Goal: Information Seeking & Learning: Learn about a topic

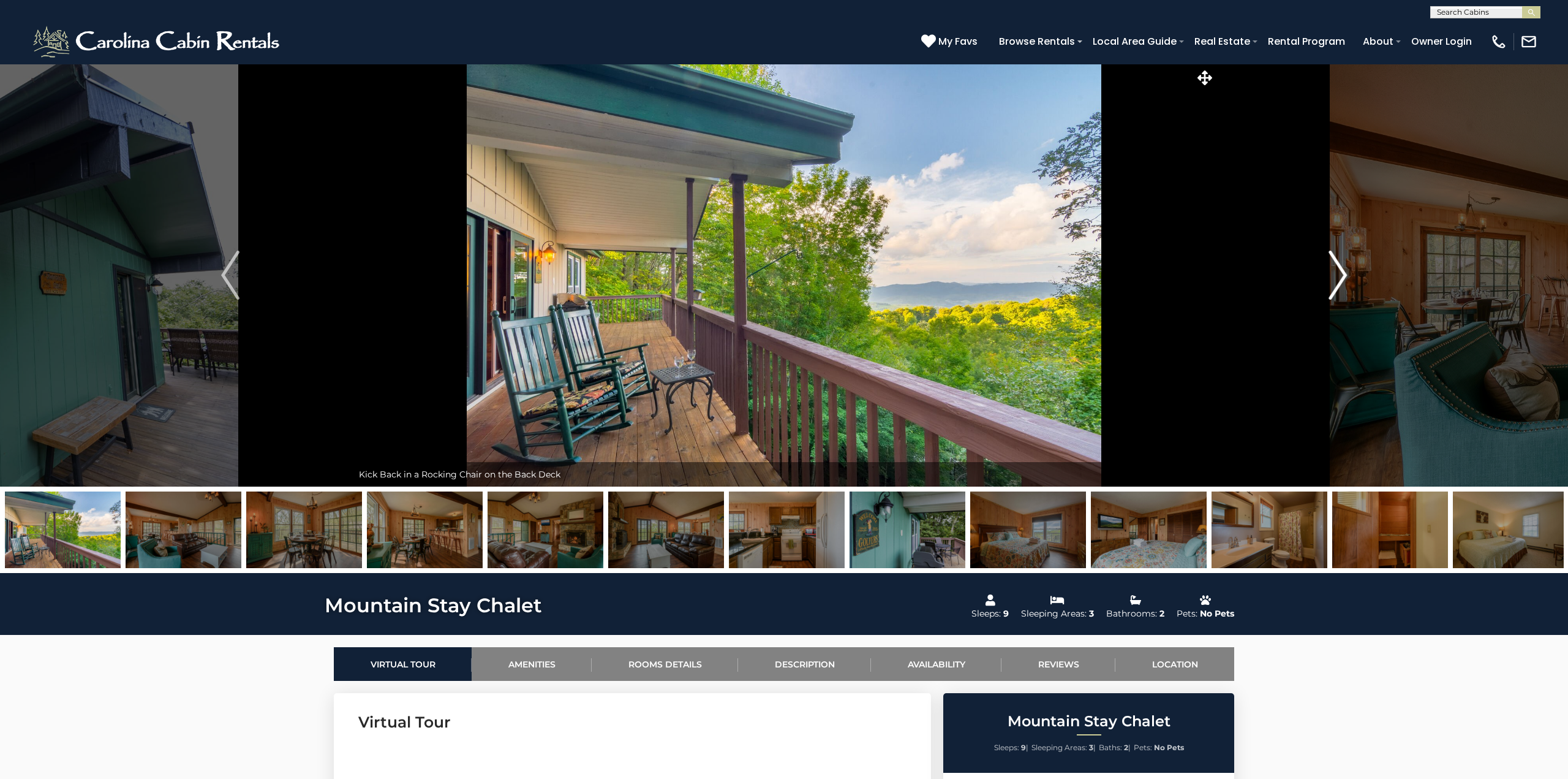
click at [1350, 277] on button "Next" at bounding box center [1338, 275] width 245 height 423
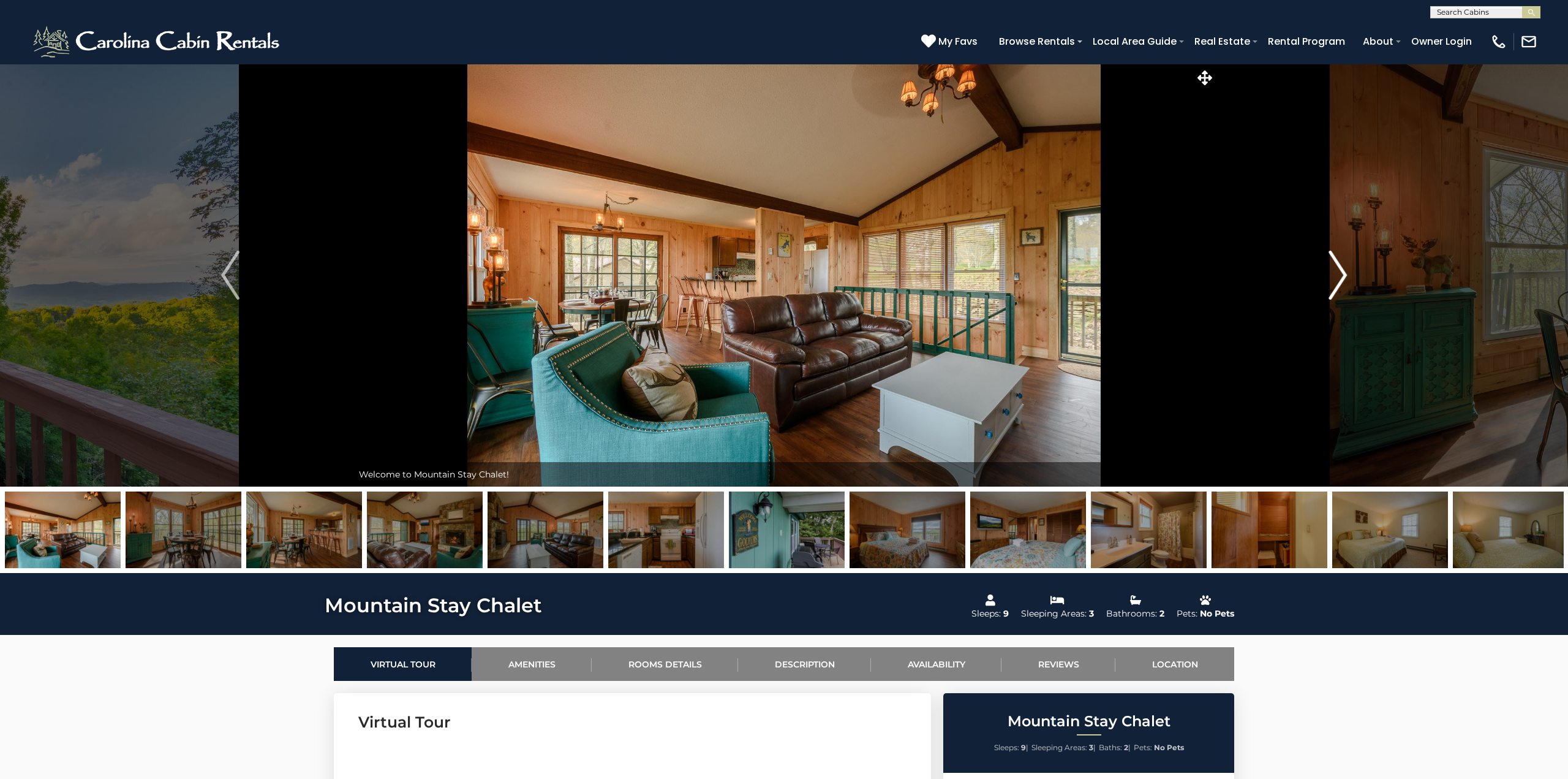
click at [1350, 277] on button "Next" at bounding box center [1338, 275] width 245 height 423
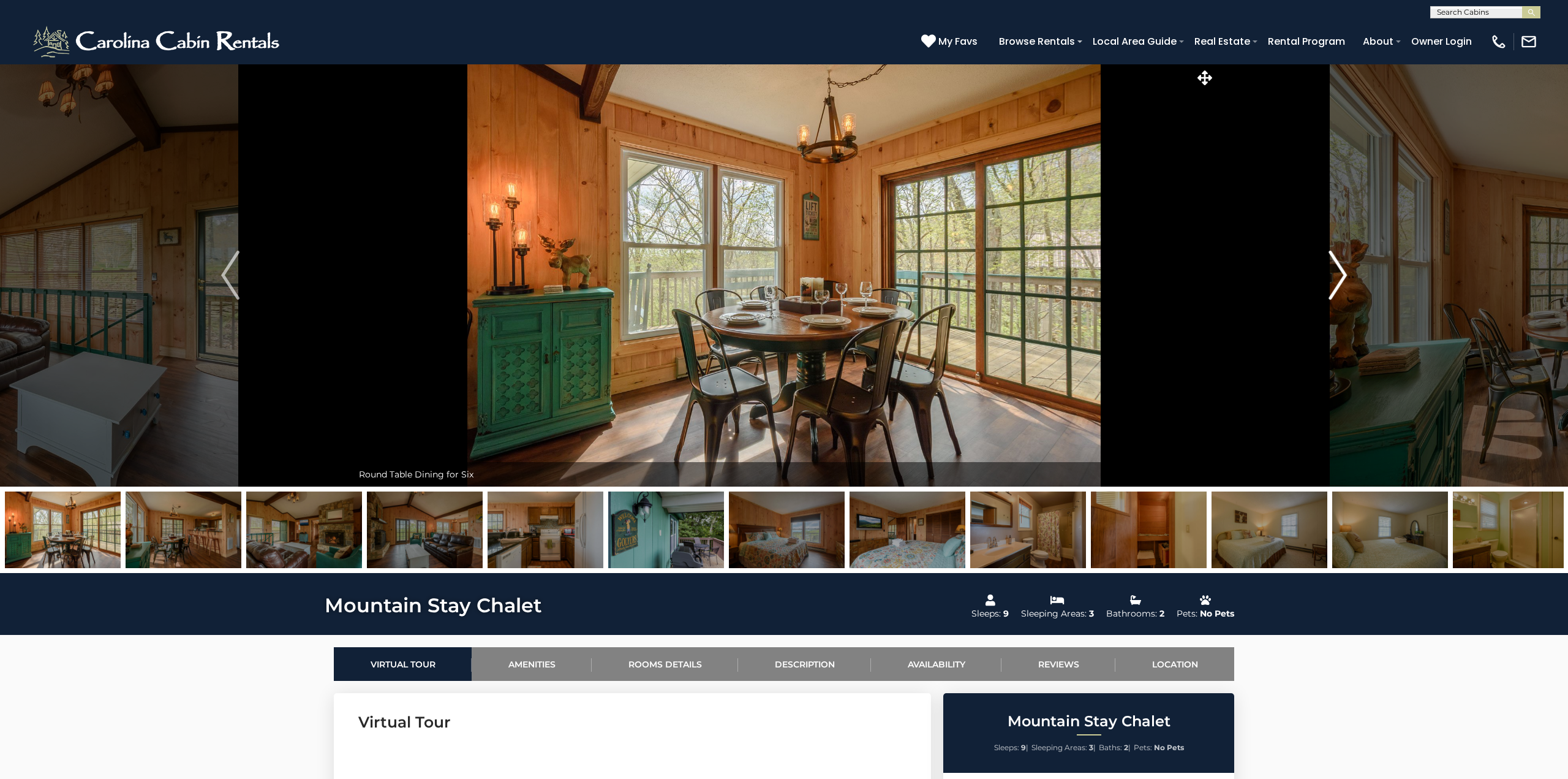
click at [1350, 277] on button "Next" at bounding box center [1338, 275] width 245 height 423
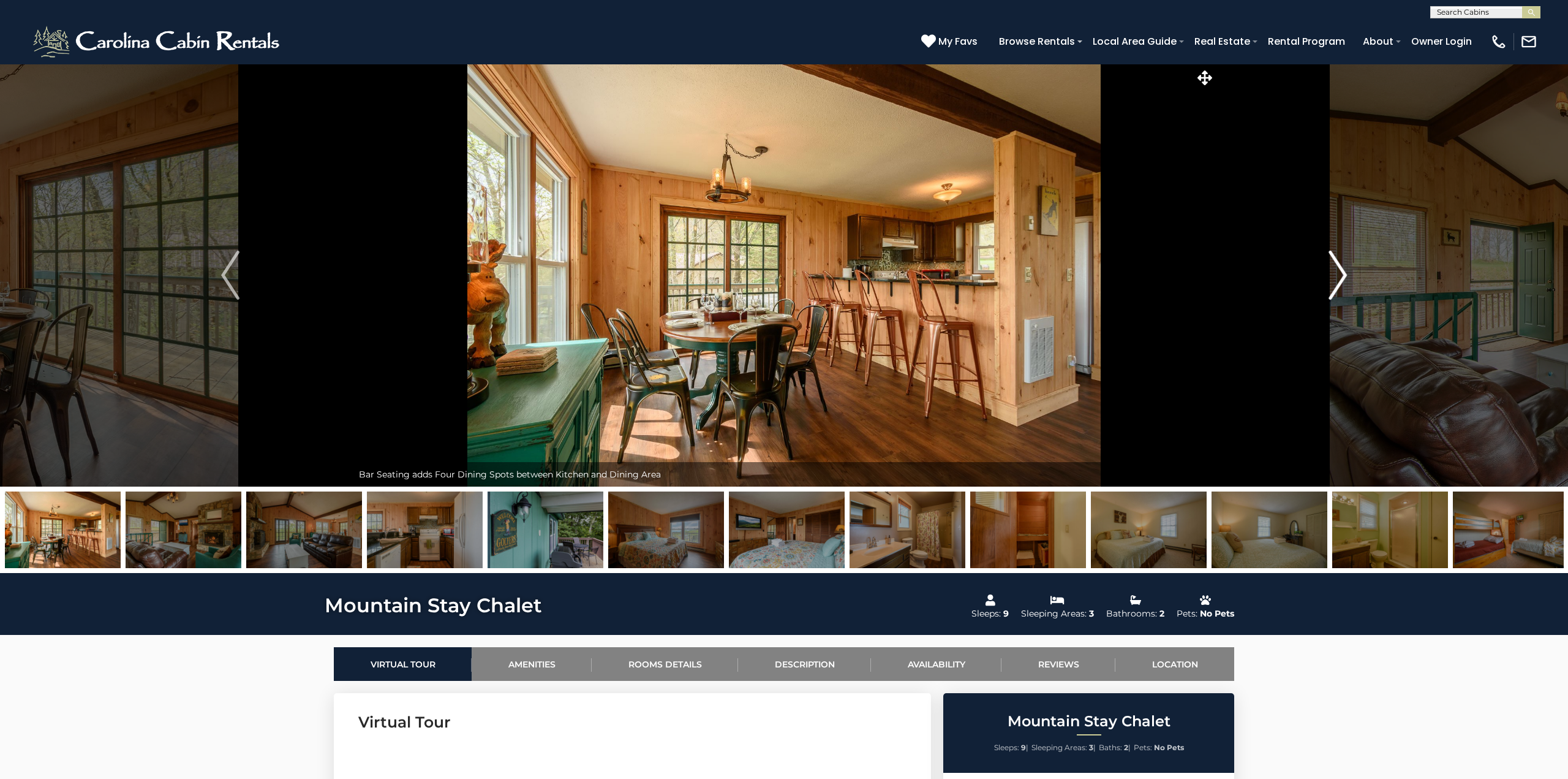
click at [1350, 277] on button "Next" at bounding box center [1338, 275] width 245 height 423
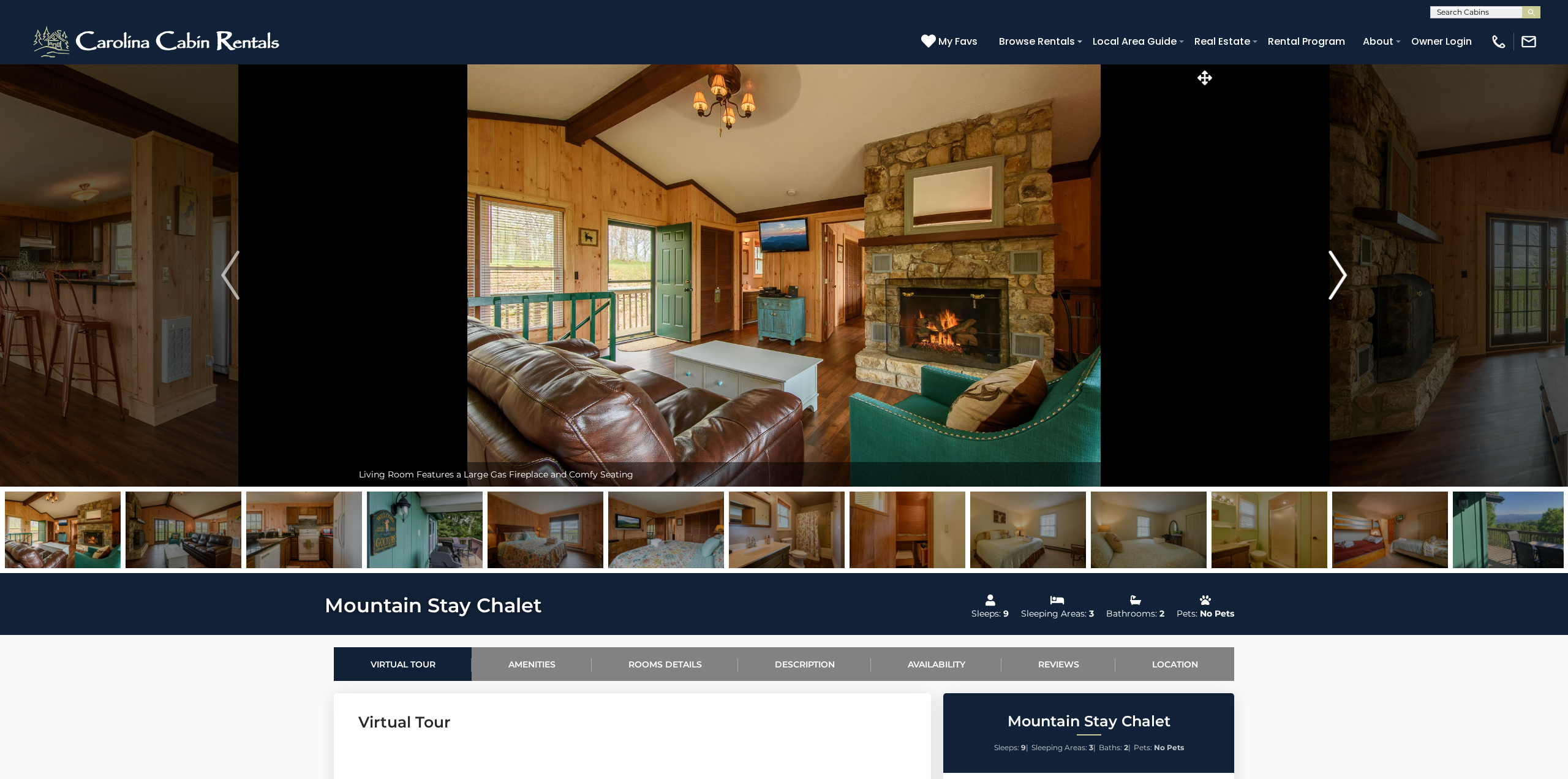
click at [1350, 277] on button "Next" at bounding box center [1338, 275] width 245 height 423
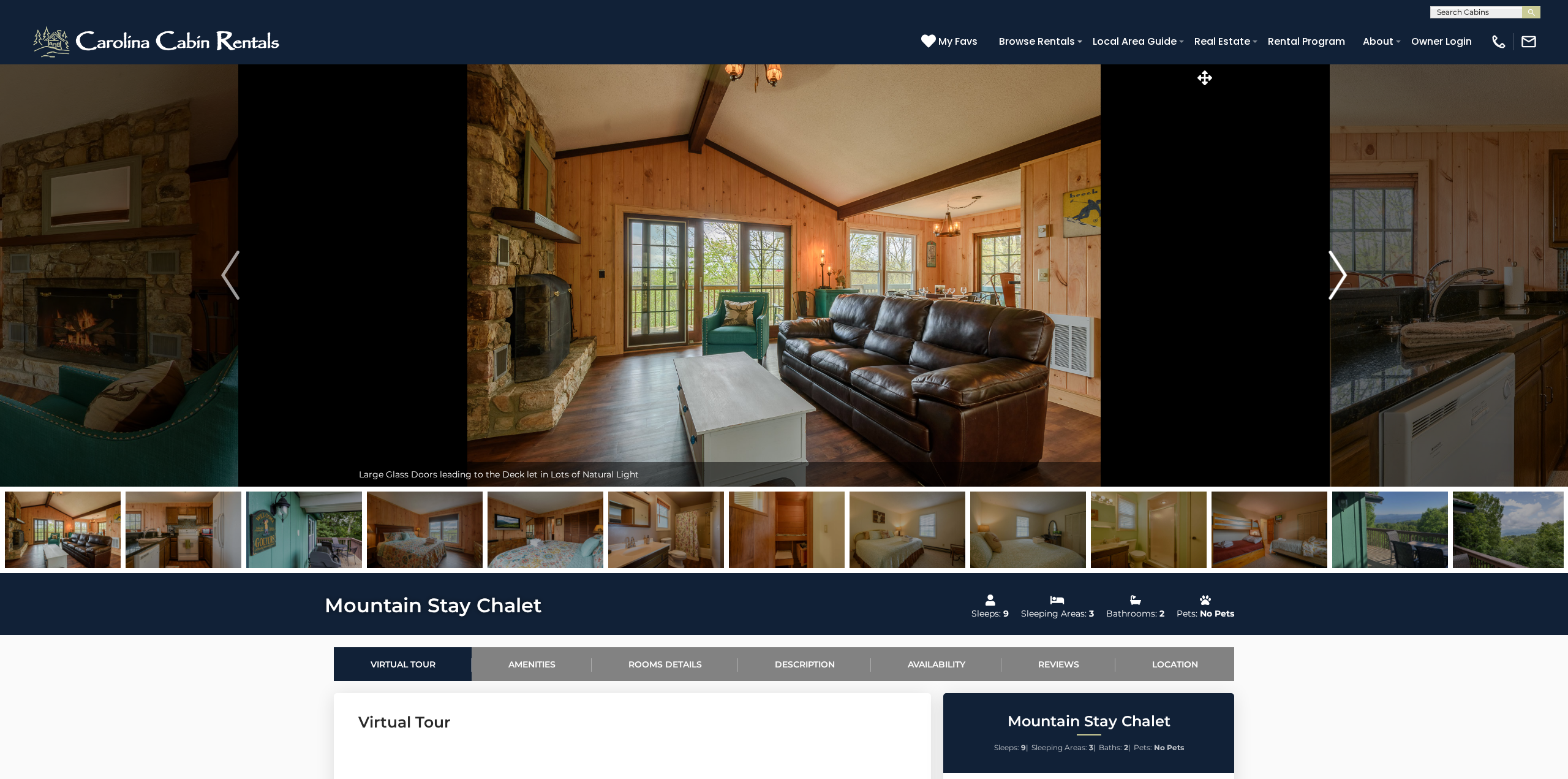
click at [1350, 277] on button "Next" at bounding box center [1338, 275] width 245 height 423
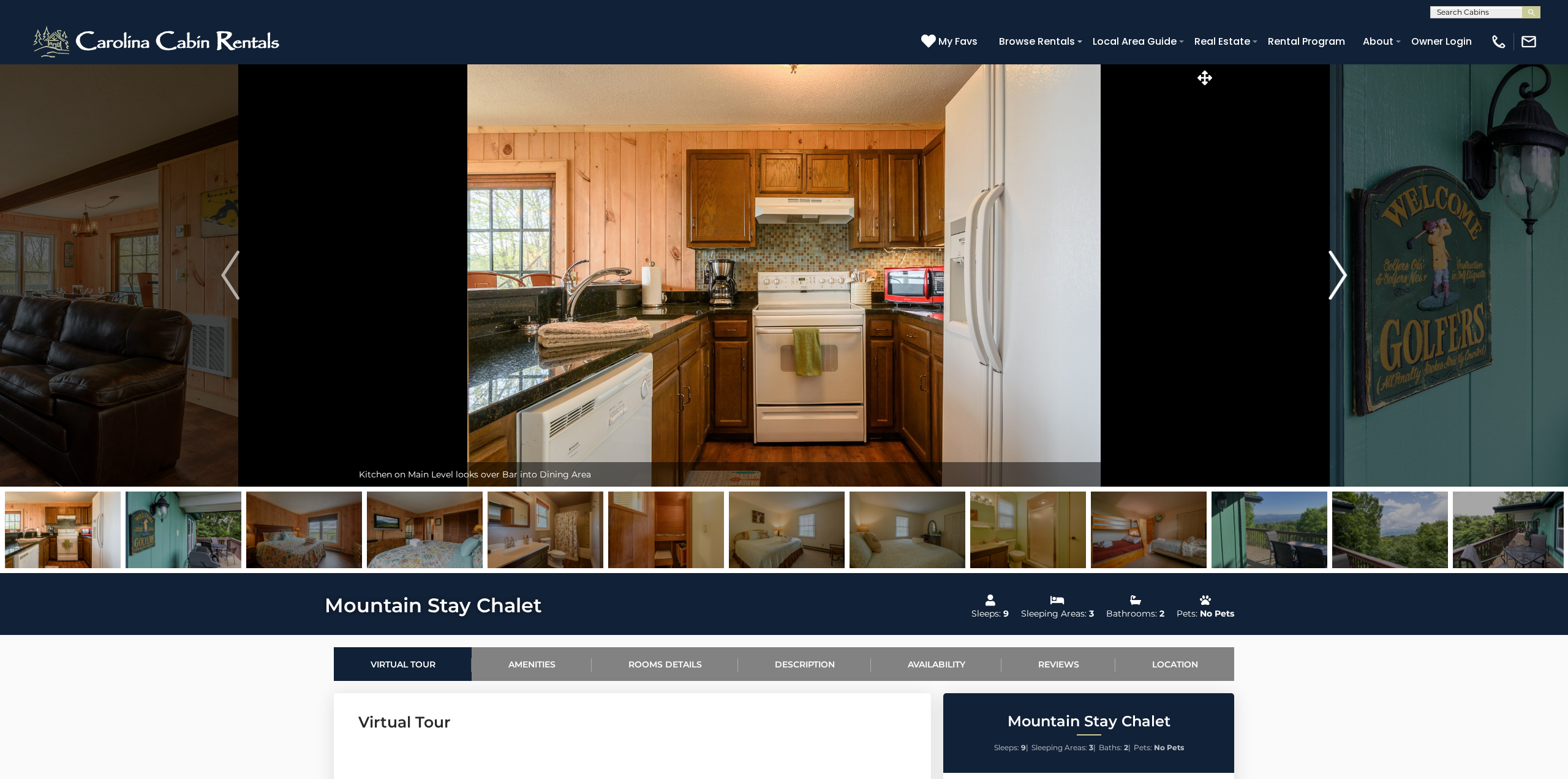
click at [1350, 277] on button "Next" at bounding box center [1338, 275] width 245 height 423
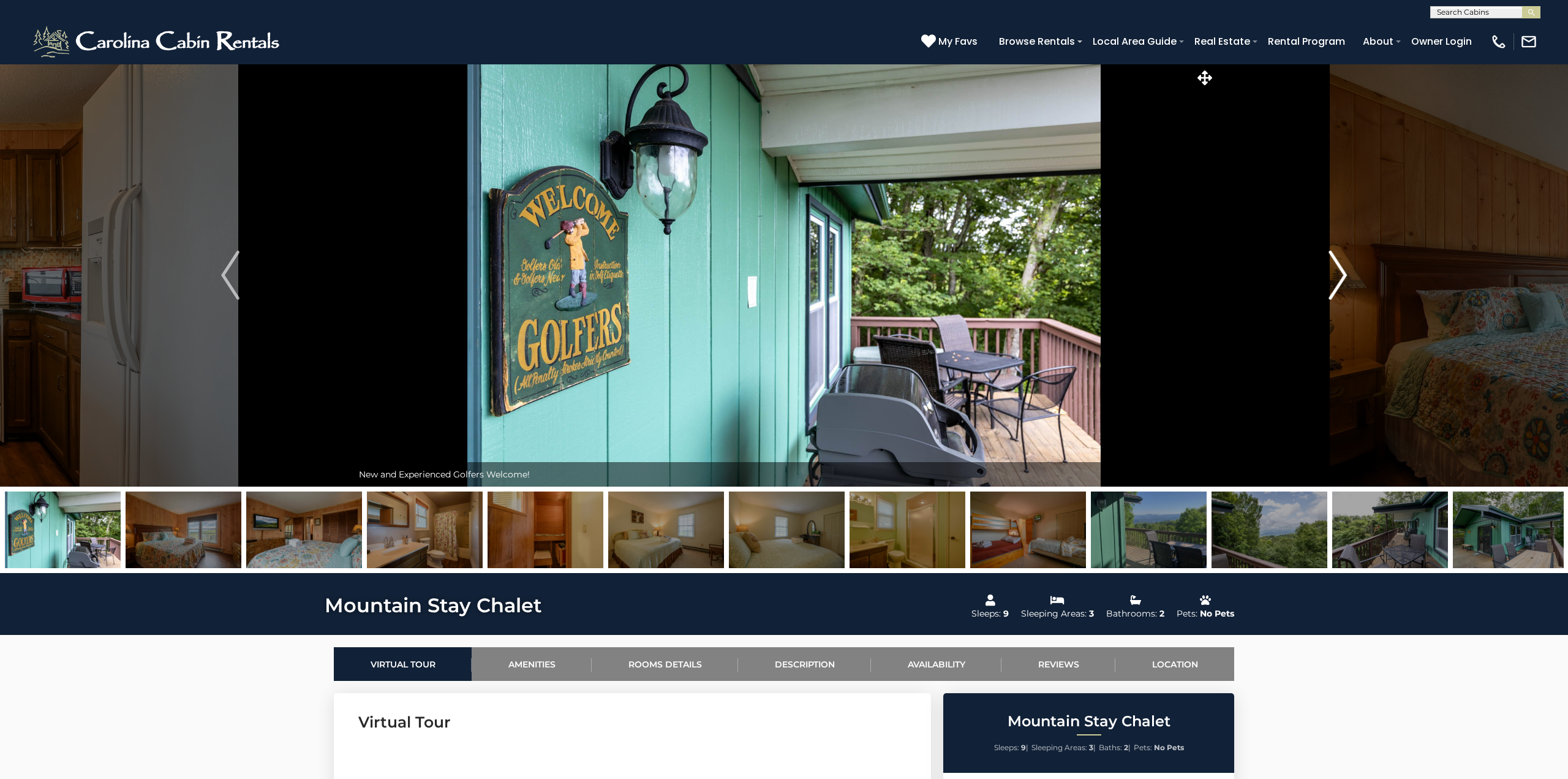
click at [1350, 277] on button "Next" at bounding box center [1338, 275] width 245 height 423
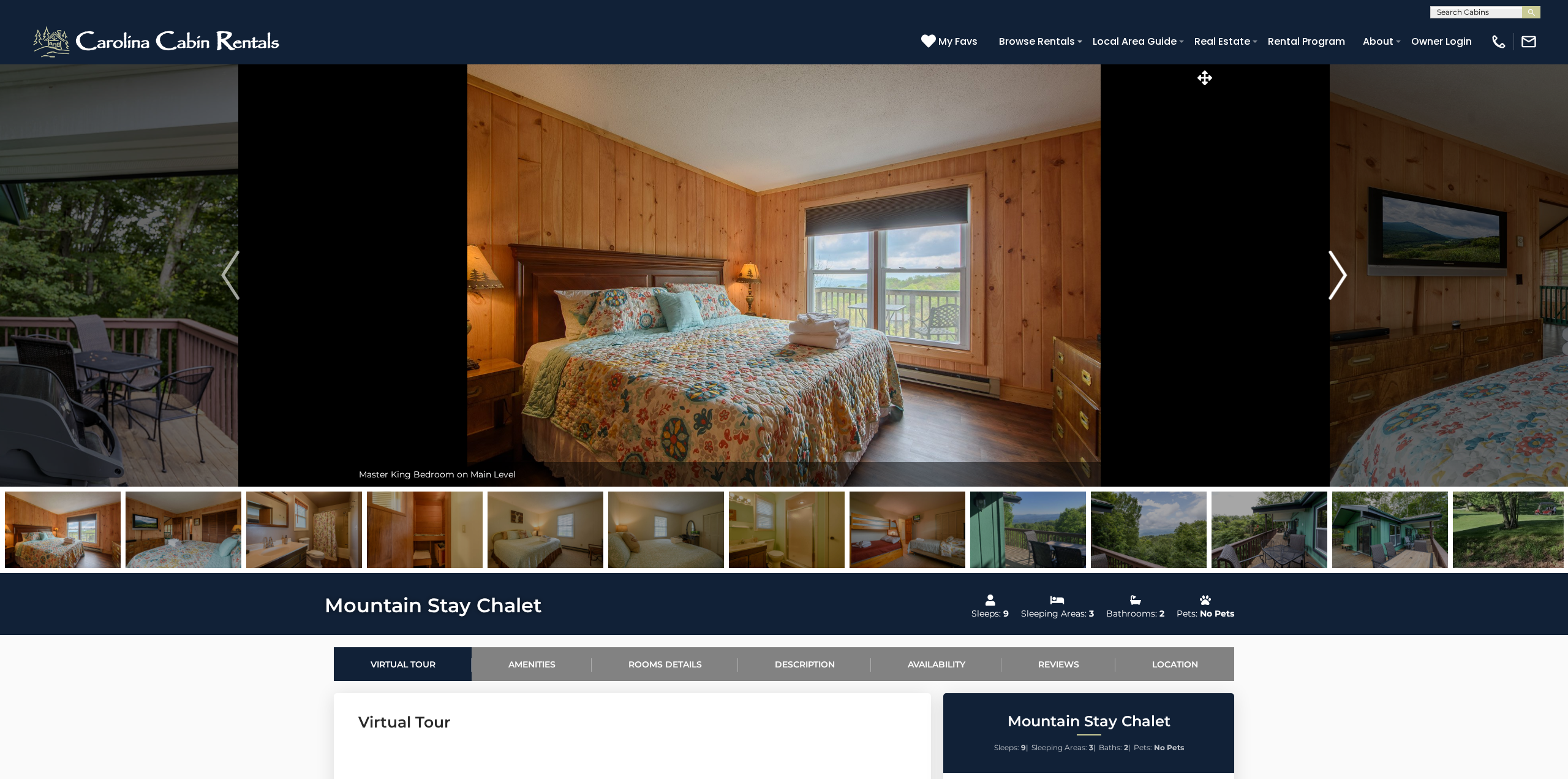
click at [1350, 277] on button "Next" at bounding box center [1338, 275] width 245 height 423
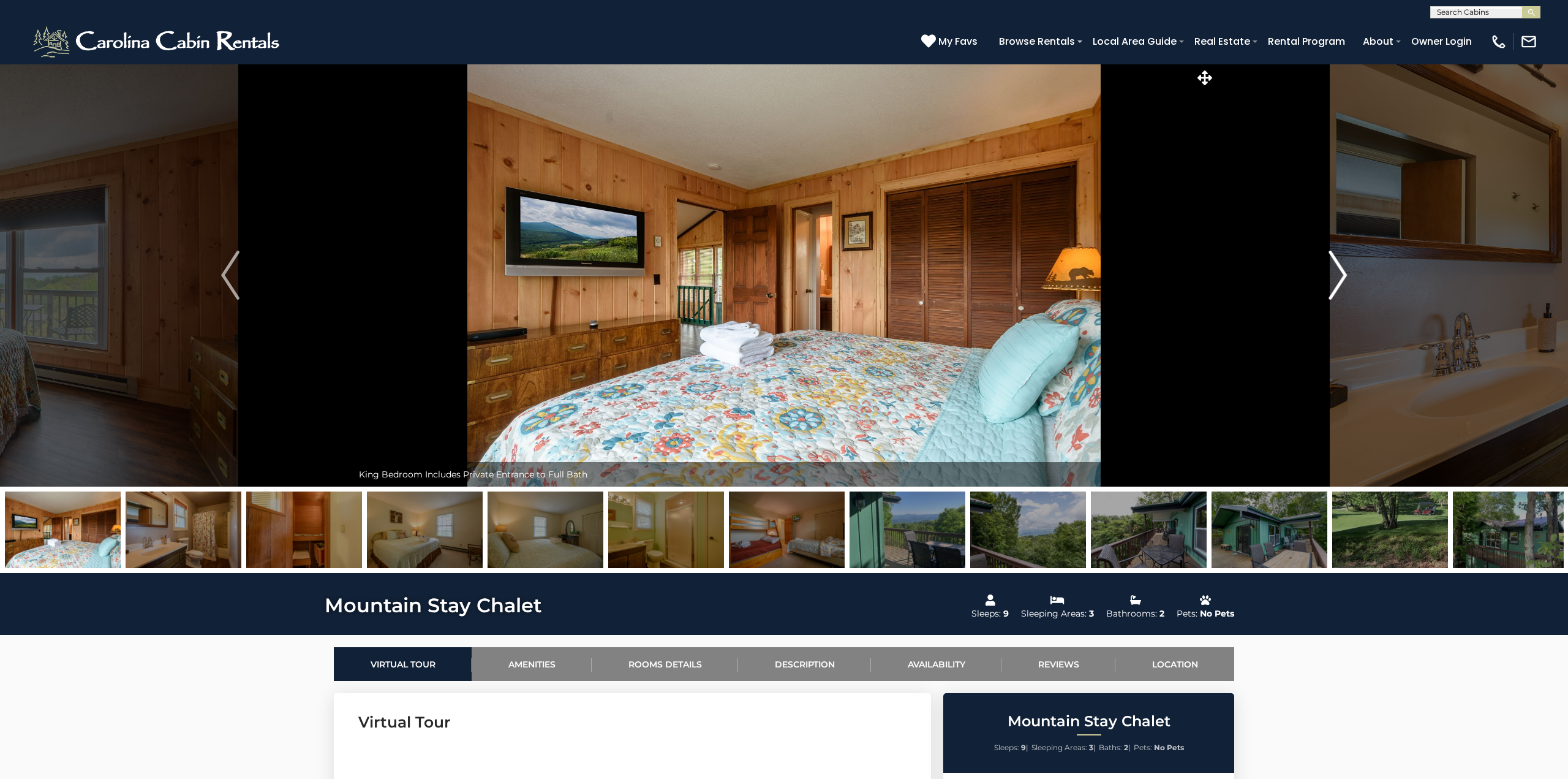
click at [1350, 277] on button "Next" at bounding box center [1338, 275] width 245 height 423
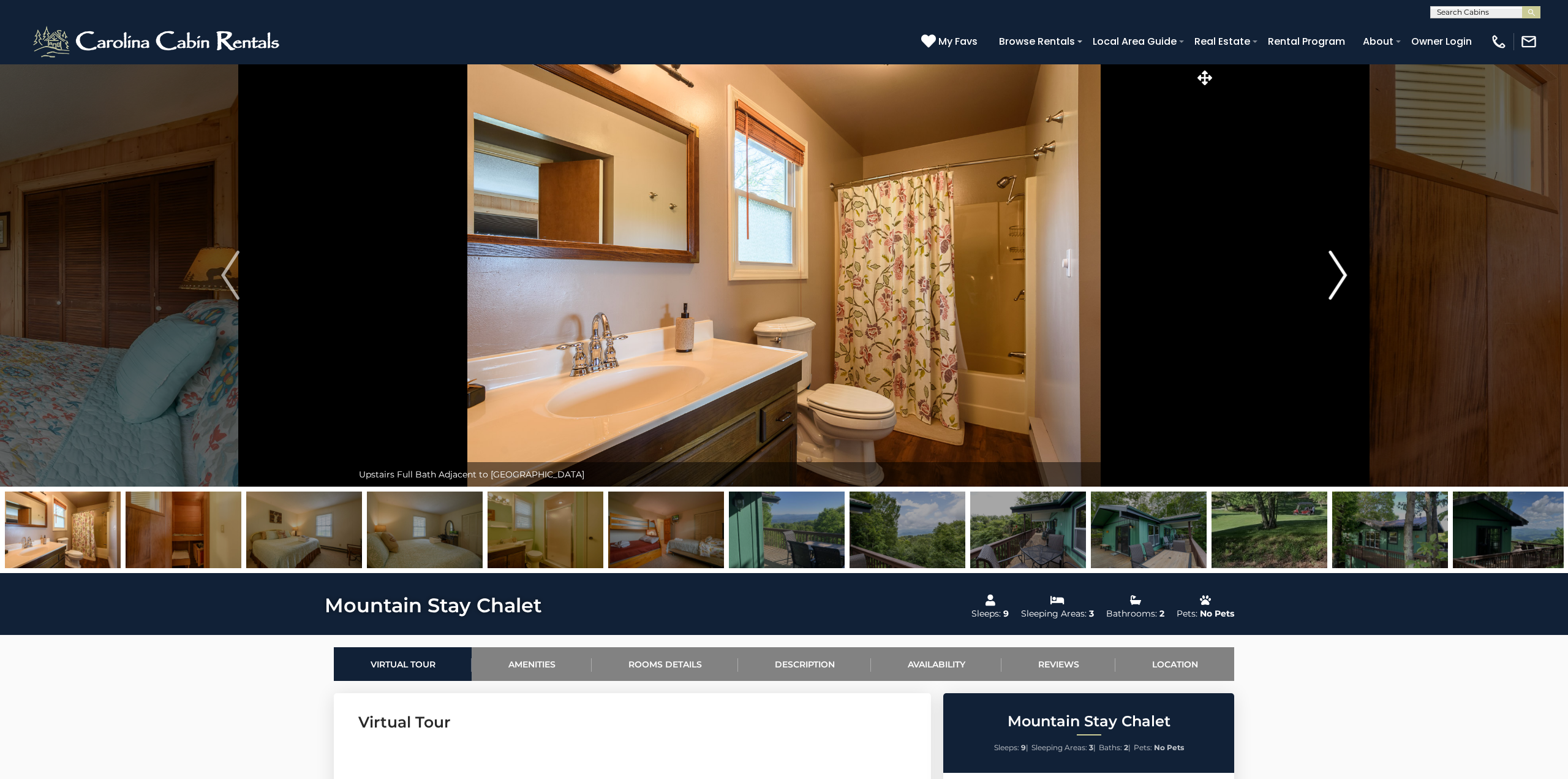
click at [1350, 277] on button "Next" at bounding box center [1338, 275] width 245 height 423
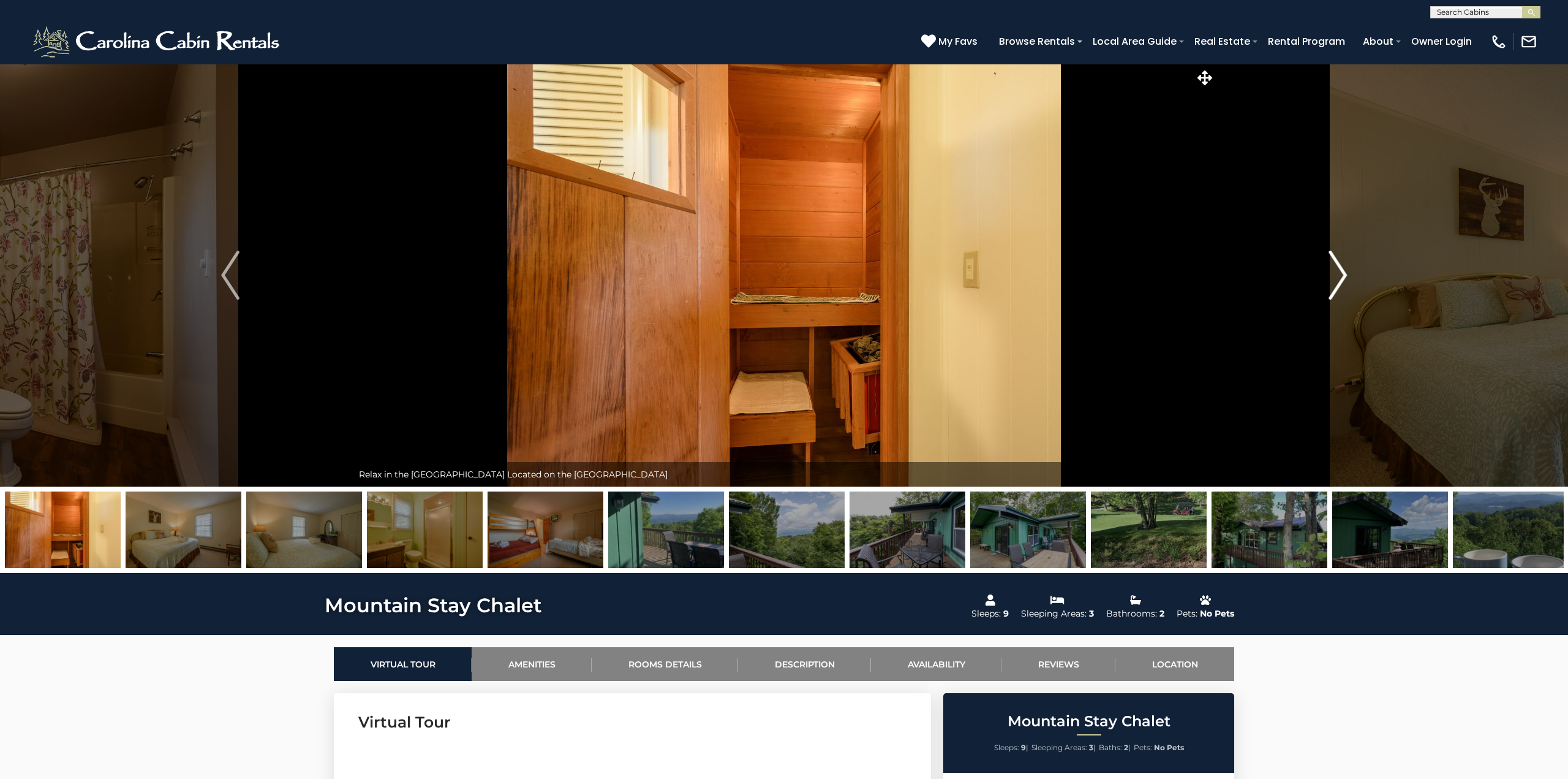
click at [1350, 277] on button "Next" at bounding box center [1338, 275] width 245 height 423
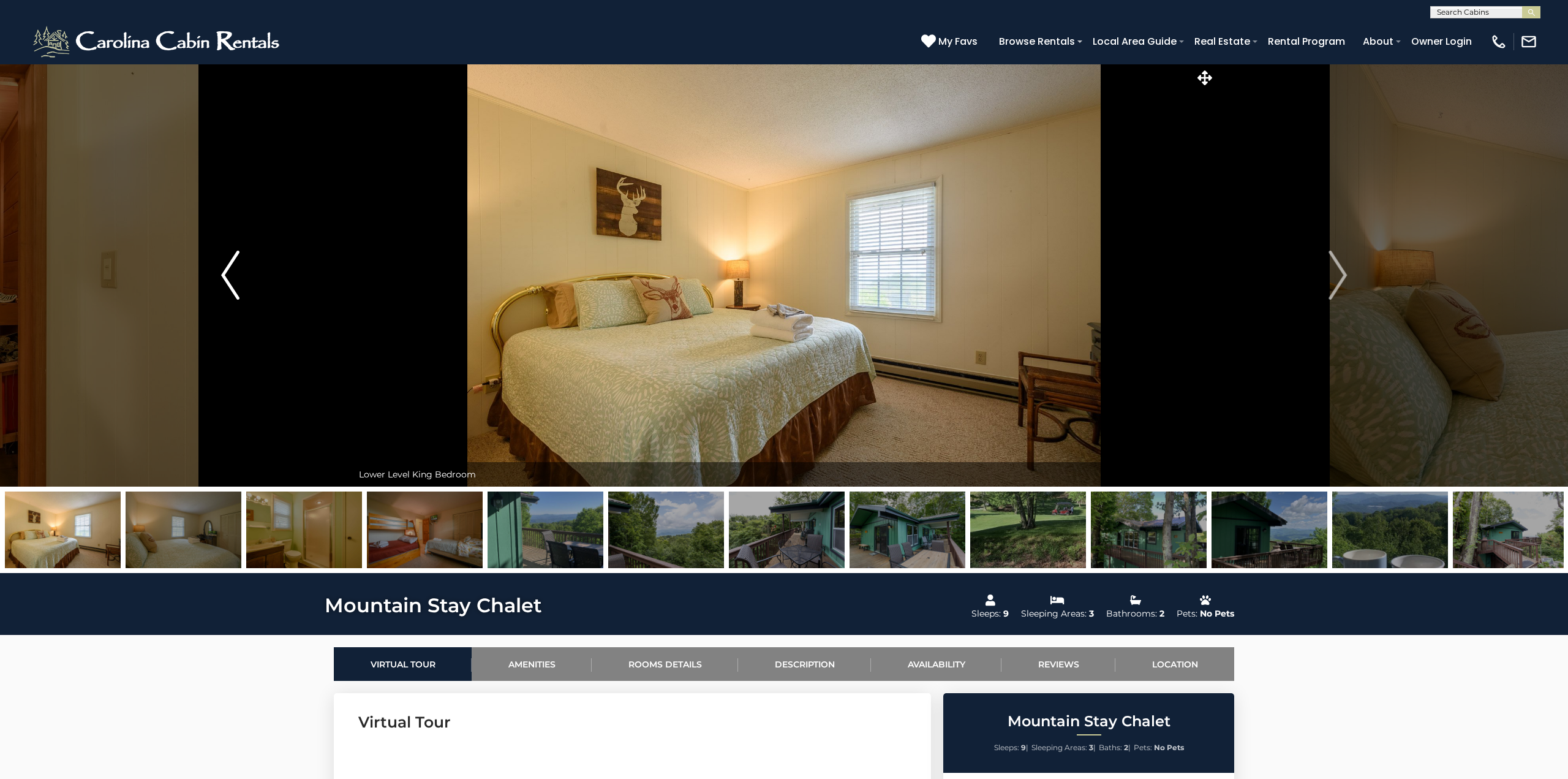
click at [239, 274] on img "Previous" at bounding box center [230, 275] width 19 height 49
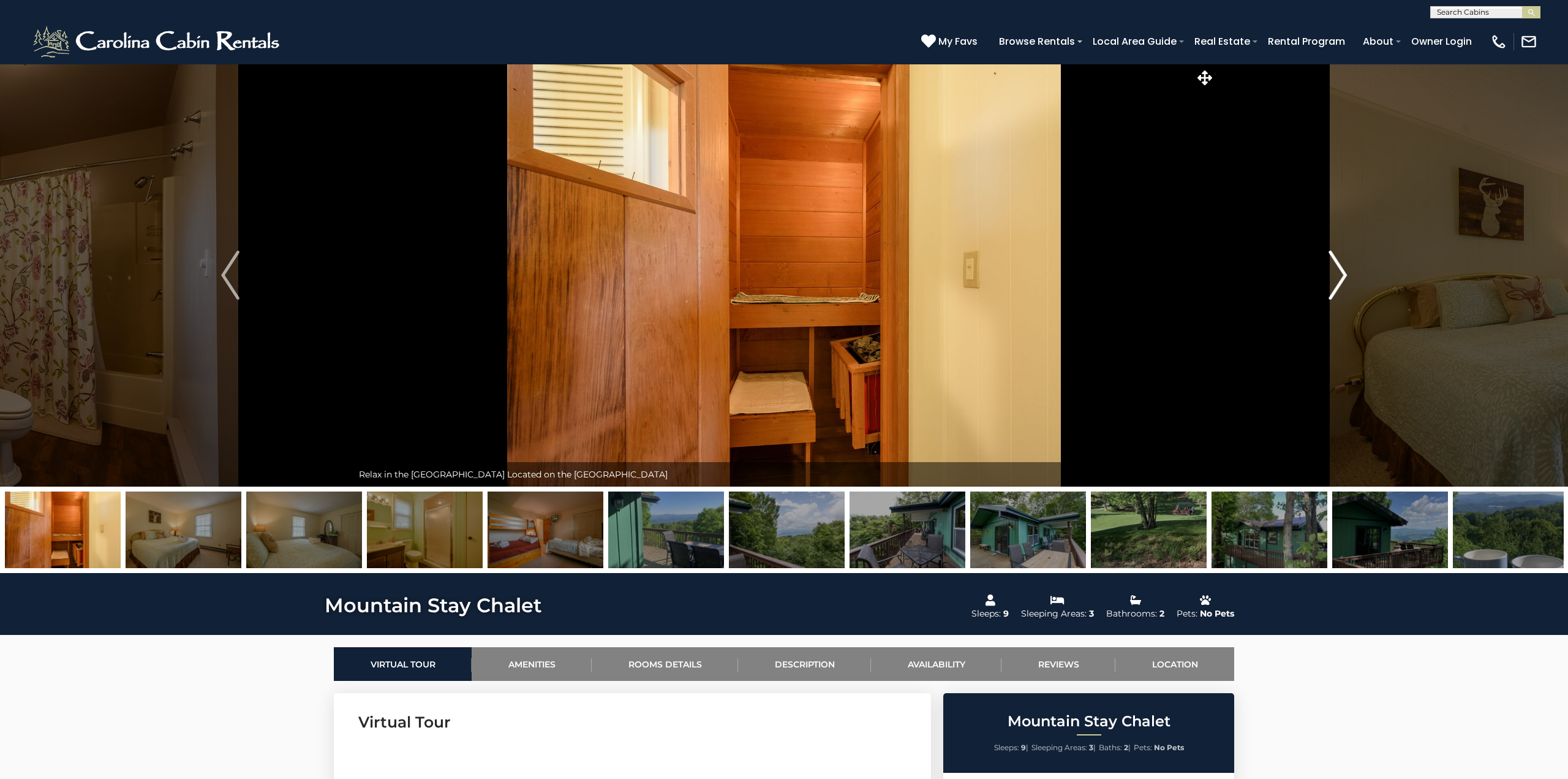
click at [1338, 265] on img "Next" at bounding box center [1338, 275] width 19 height 49
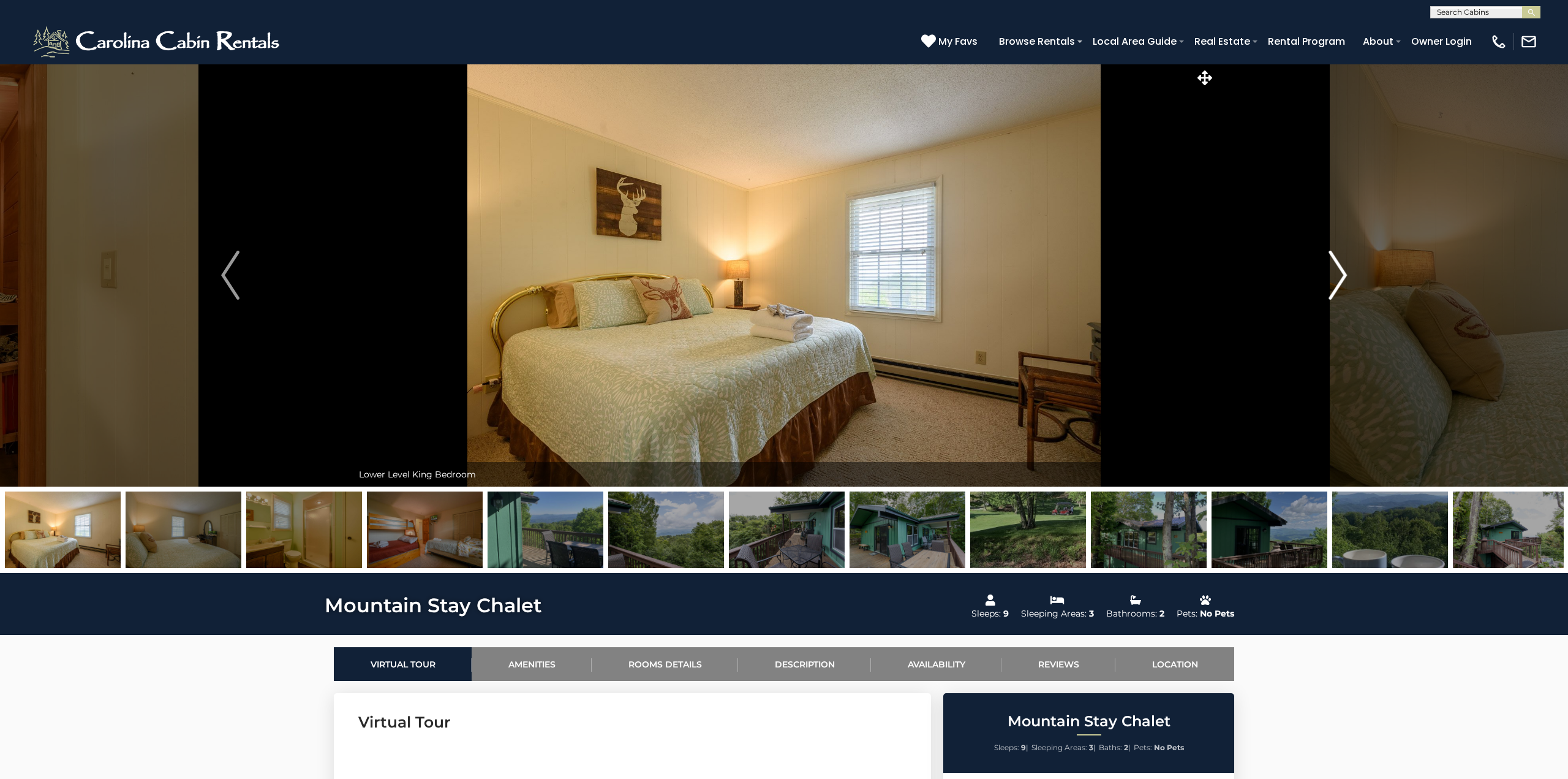
click at [1338, 265] on img "Next" at bounding box center [1338, 275] width 19 height 49
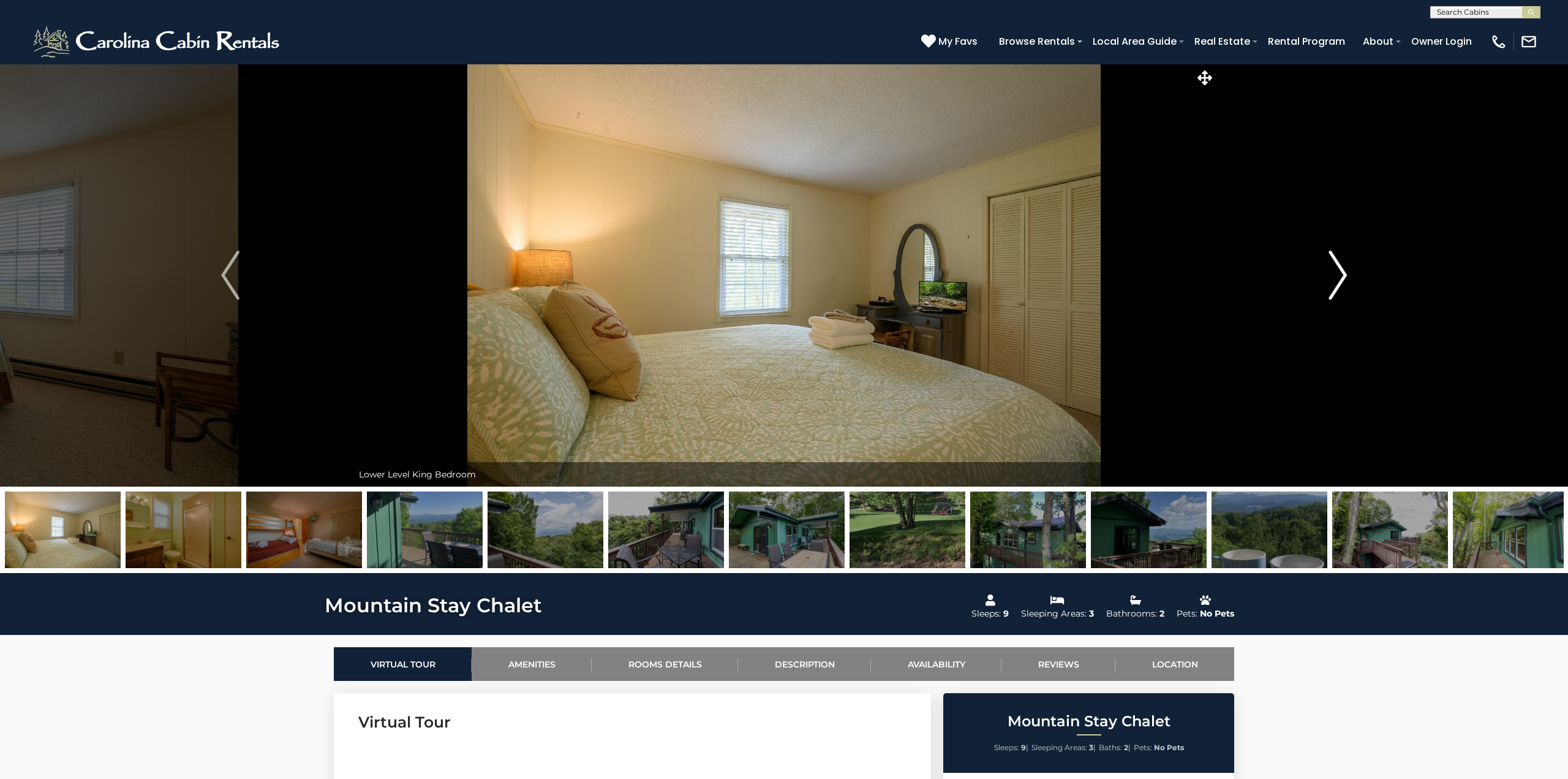
click at [1338, 265] on img "Next" at bounding box center [1338, 275] width 19 height 49
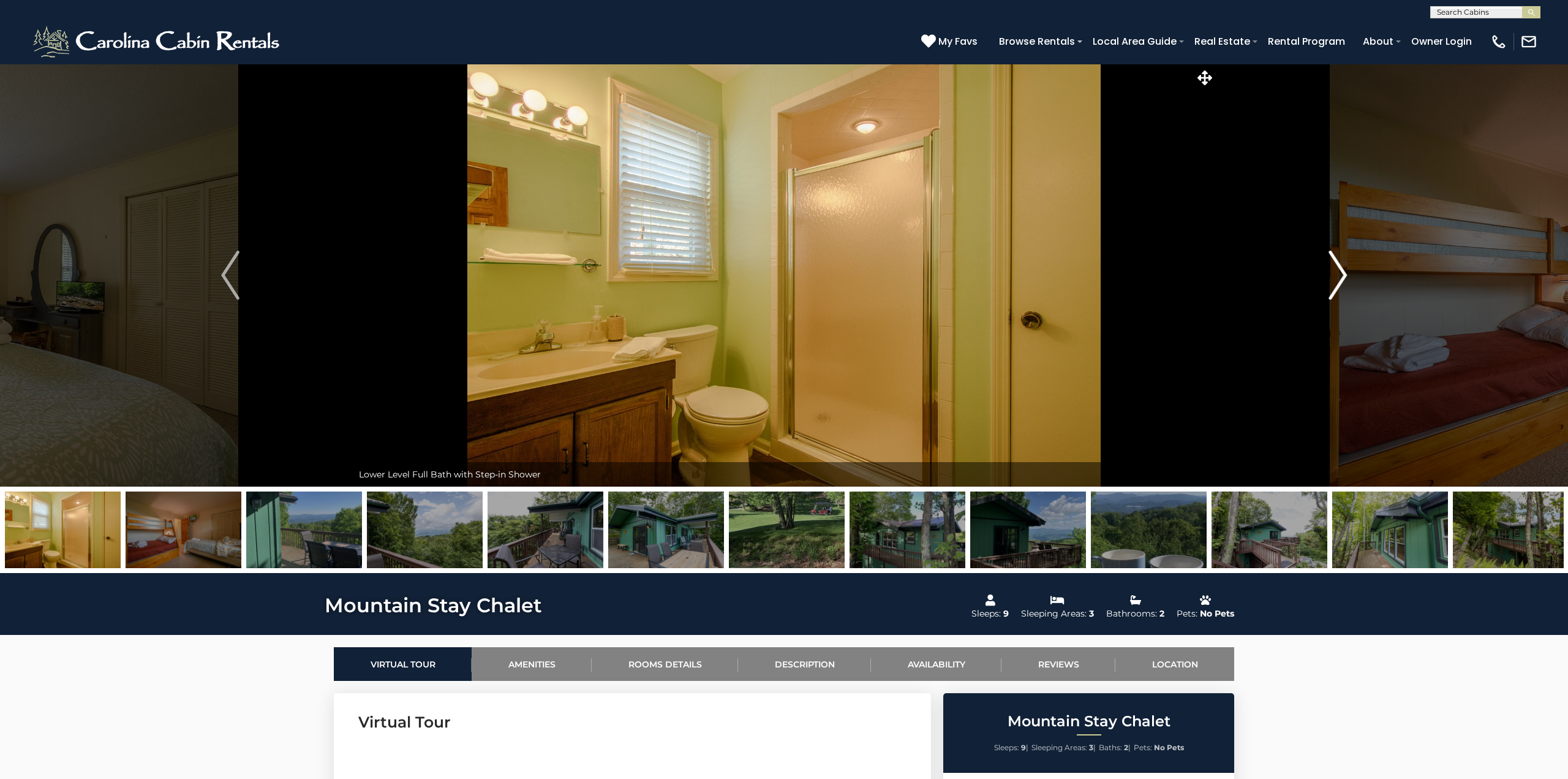
click at [1338, 264] on img "Next" at bounding box center [1338, 275] width 19 height 49
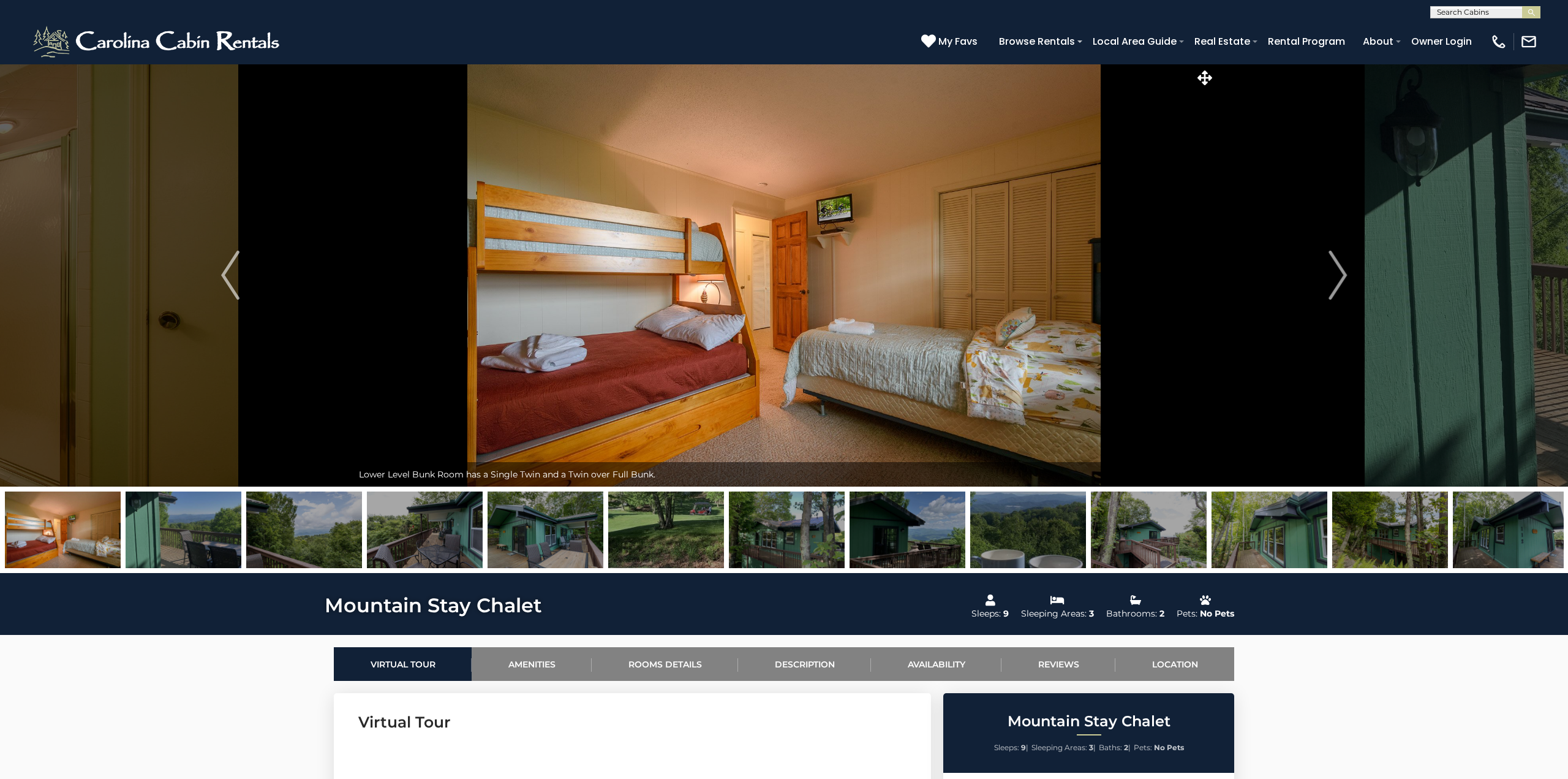
click at [295, 524] on img at bounding box center [303, 529] width 116 height 77
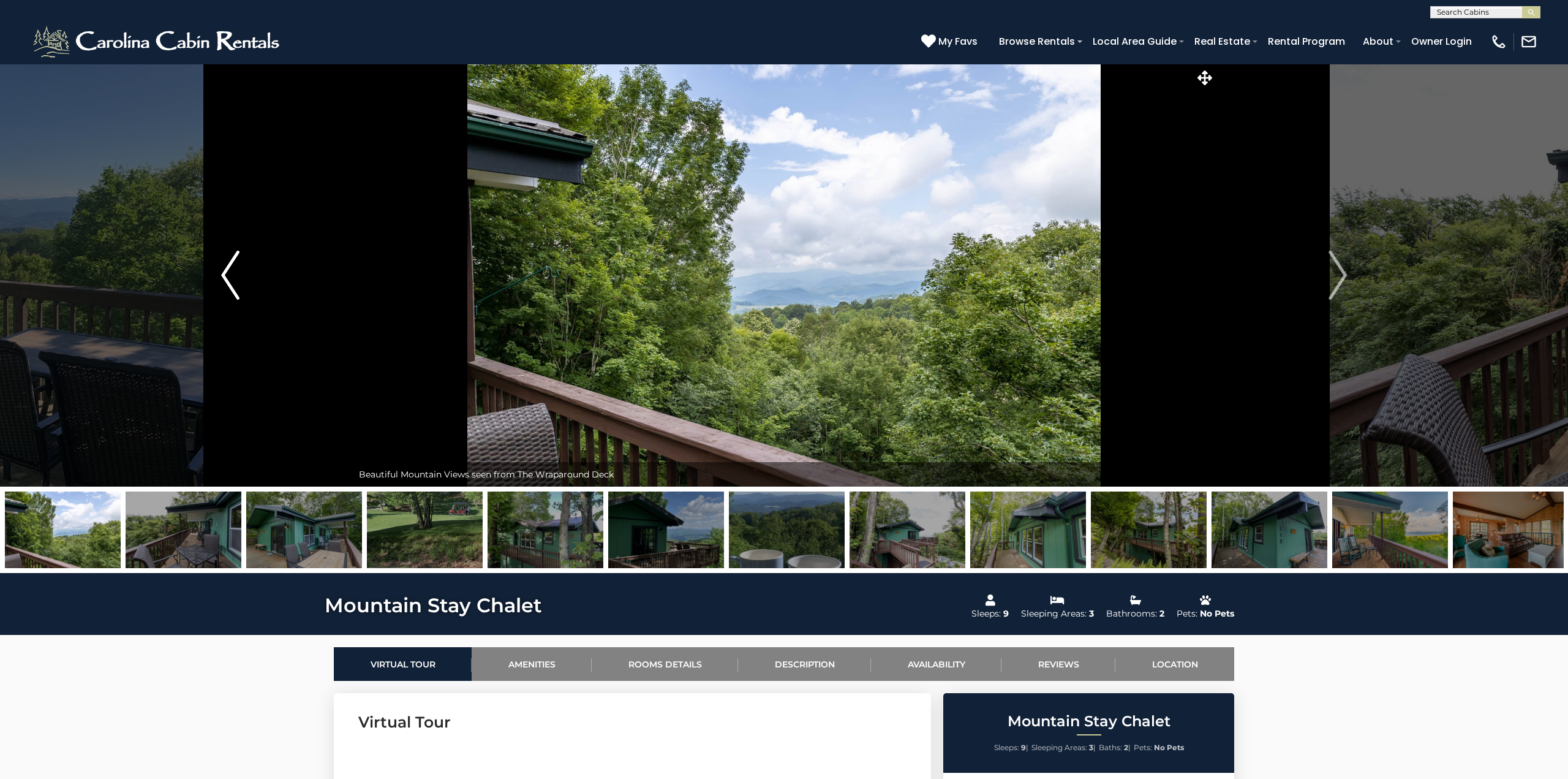
click at [240, 275] on button "Previous" at bounding box center [230, 275] width 245 height 423
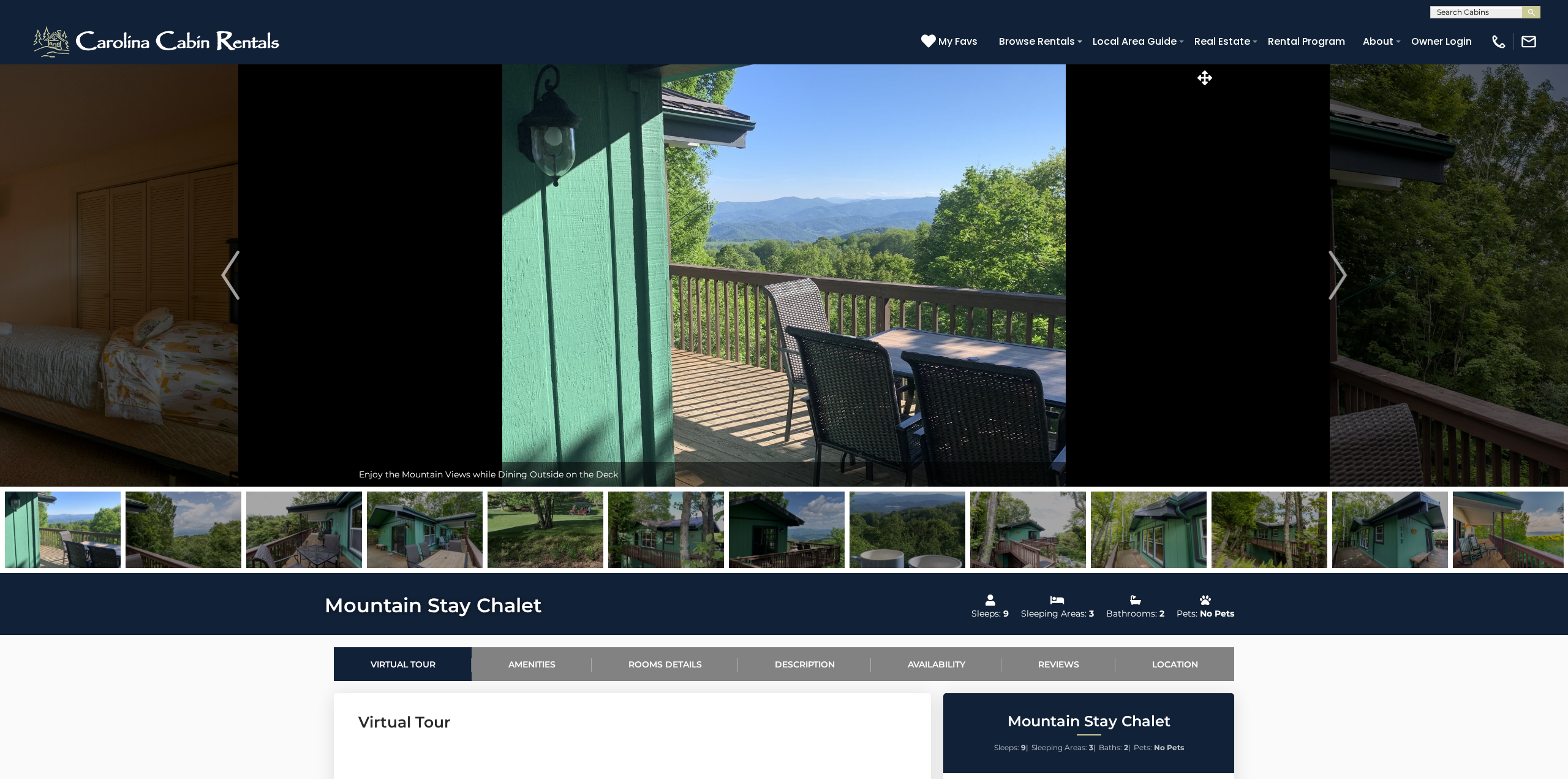
click at [904, 517] on img at bounding box center [907, 529] width 116 height 77
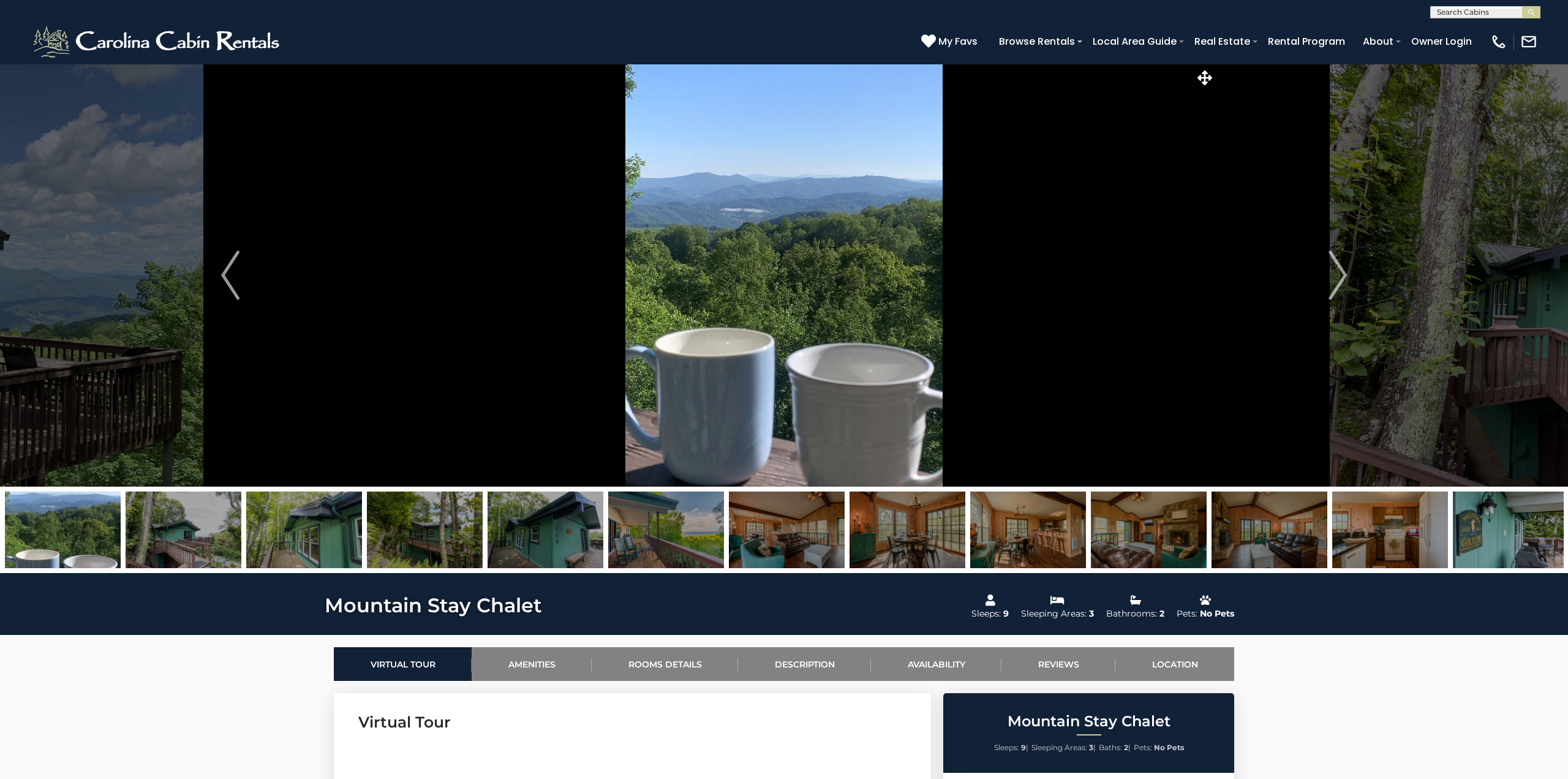
click at [683, 517] on img at bounding box center [666, 529] width 116 height 77
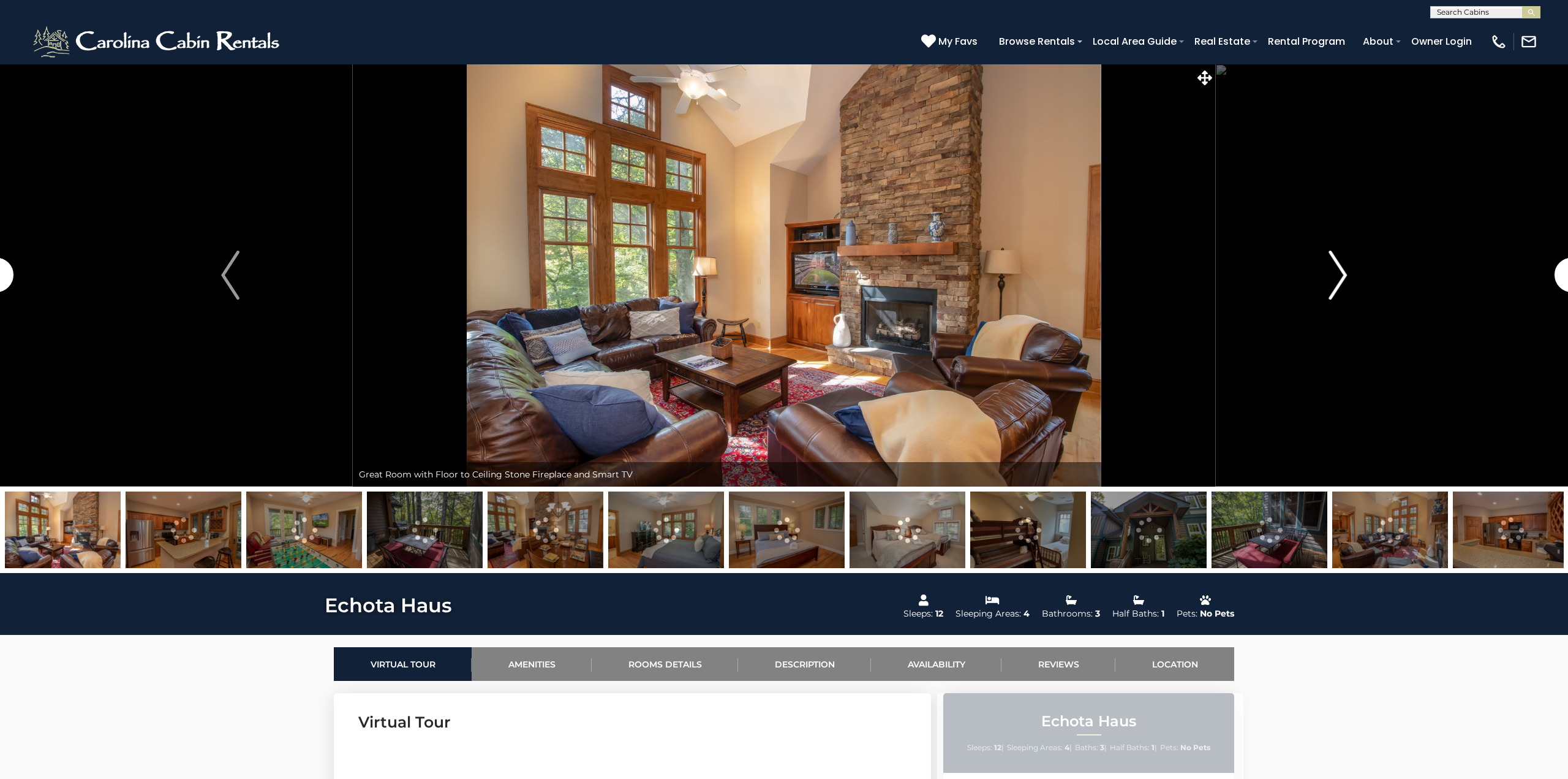
click at [1342, 264] on img "Next" at bounding box center [1338, 275] width 19 height 49
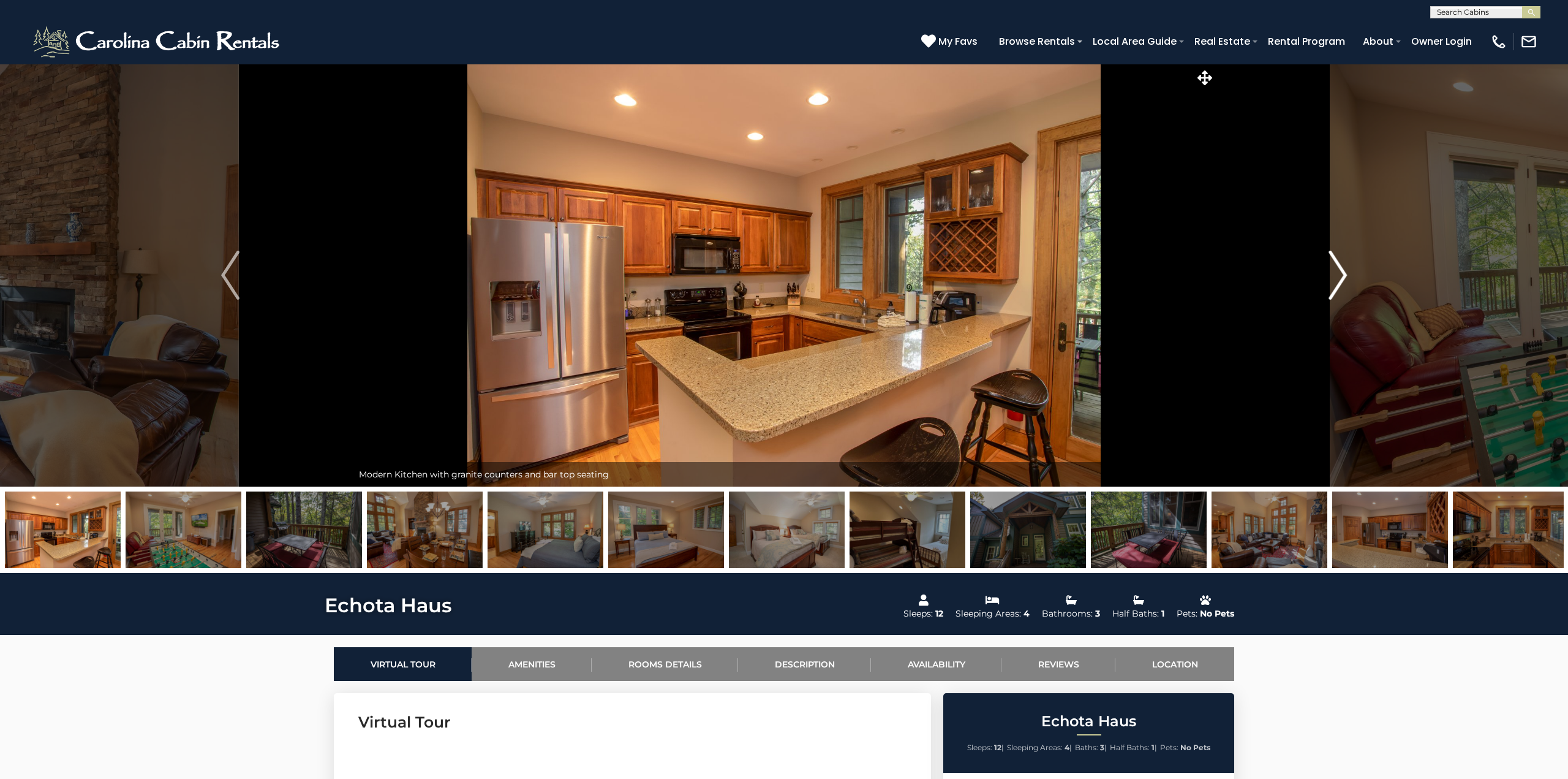
click at [1342, 264] on img "Next" at bounding box center [1338, 275] width 19 height 49
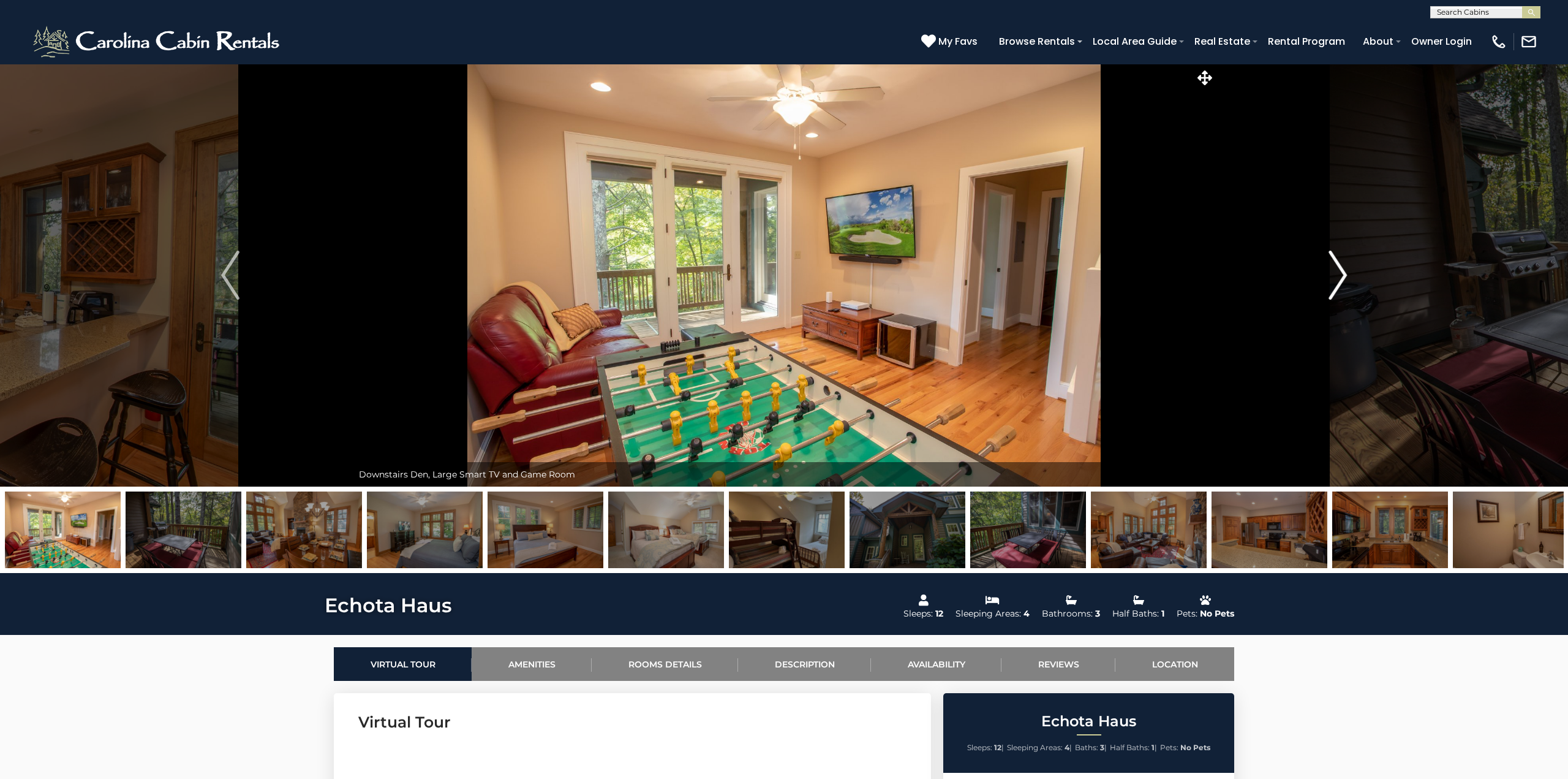
click at [1342, 264] on img "Next" at bounding box center [1338, 275] width 19 height 49
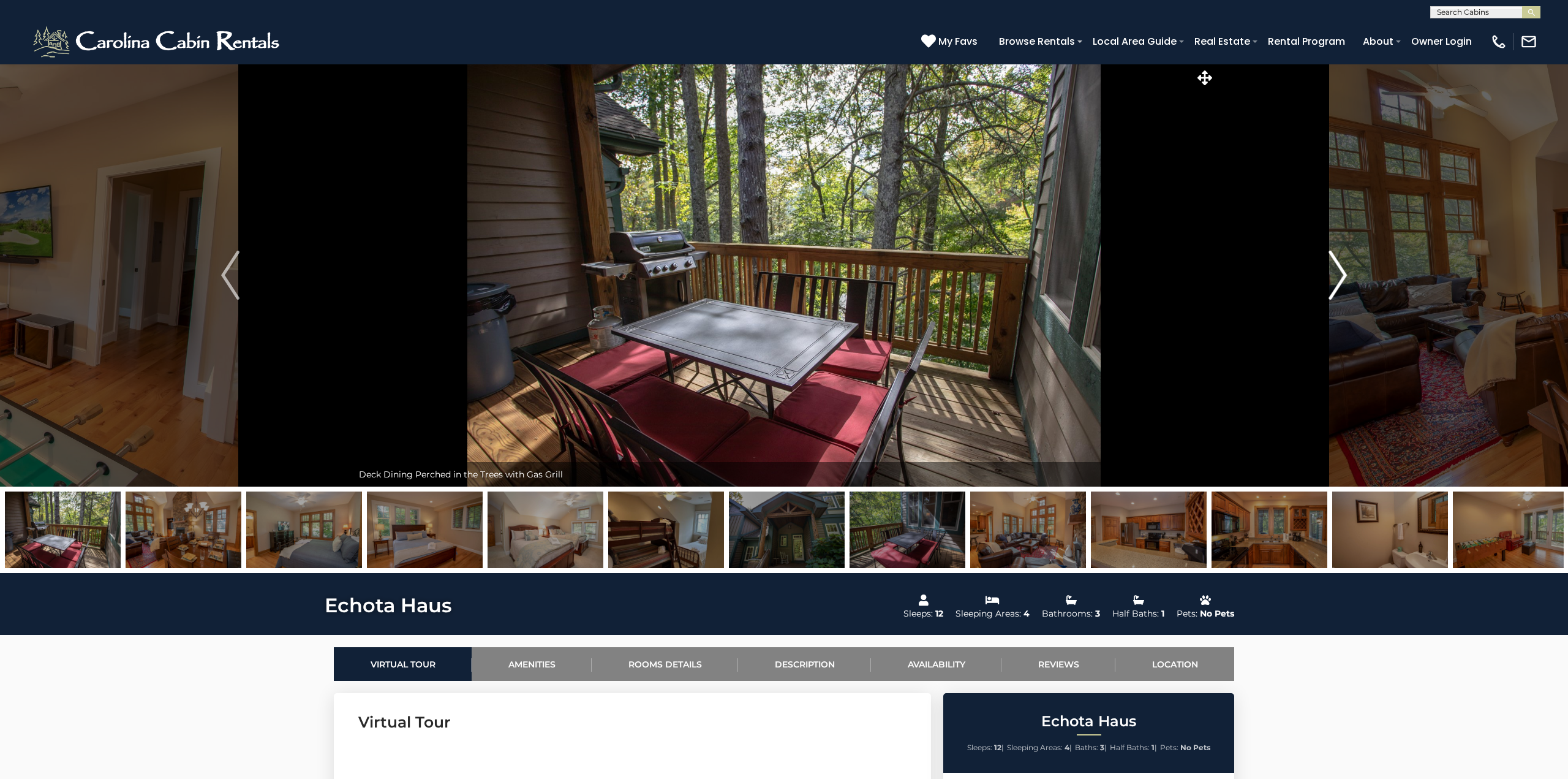
click at [1342, 264] on img "Next" at bounding box center [1338, 275] width 19 height 49
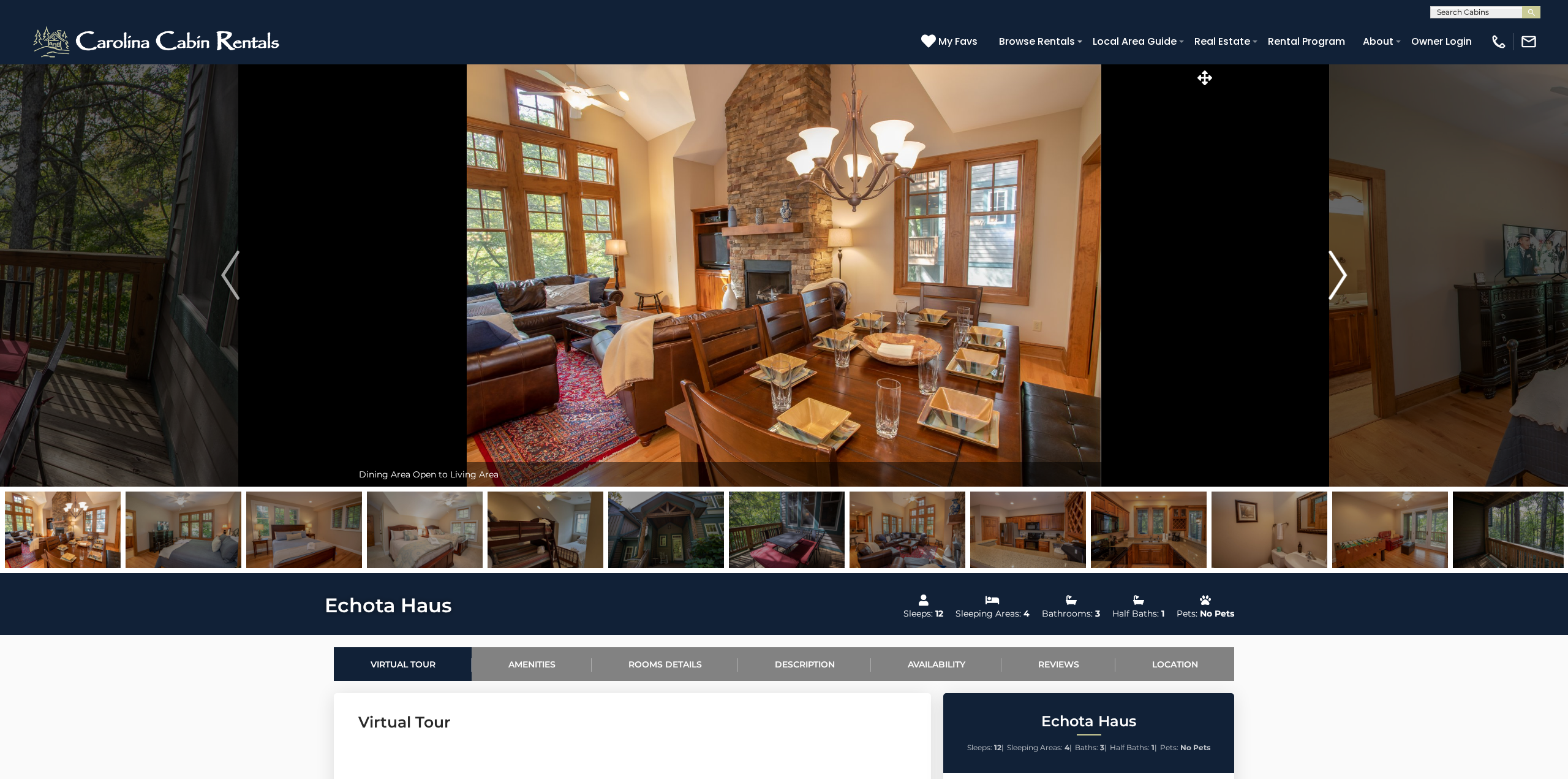
click at [1342, 264] on img "Next" at bounding box center [1338, 275] width 19 height 49
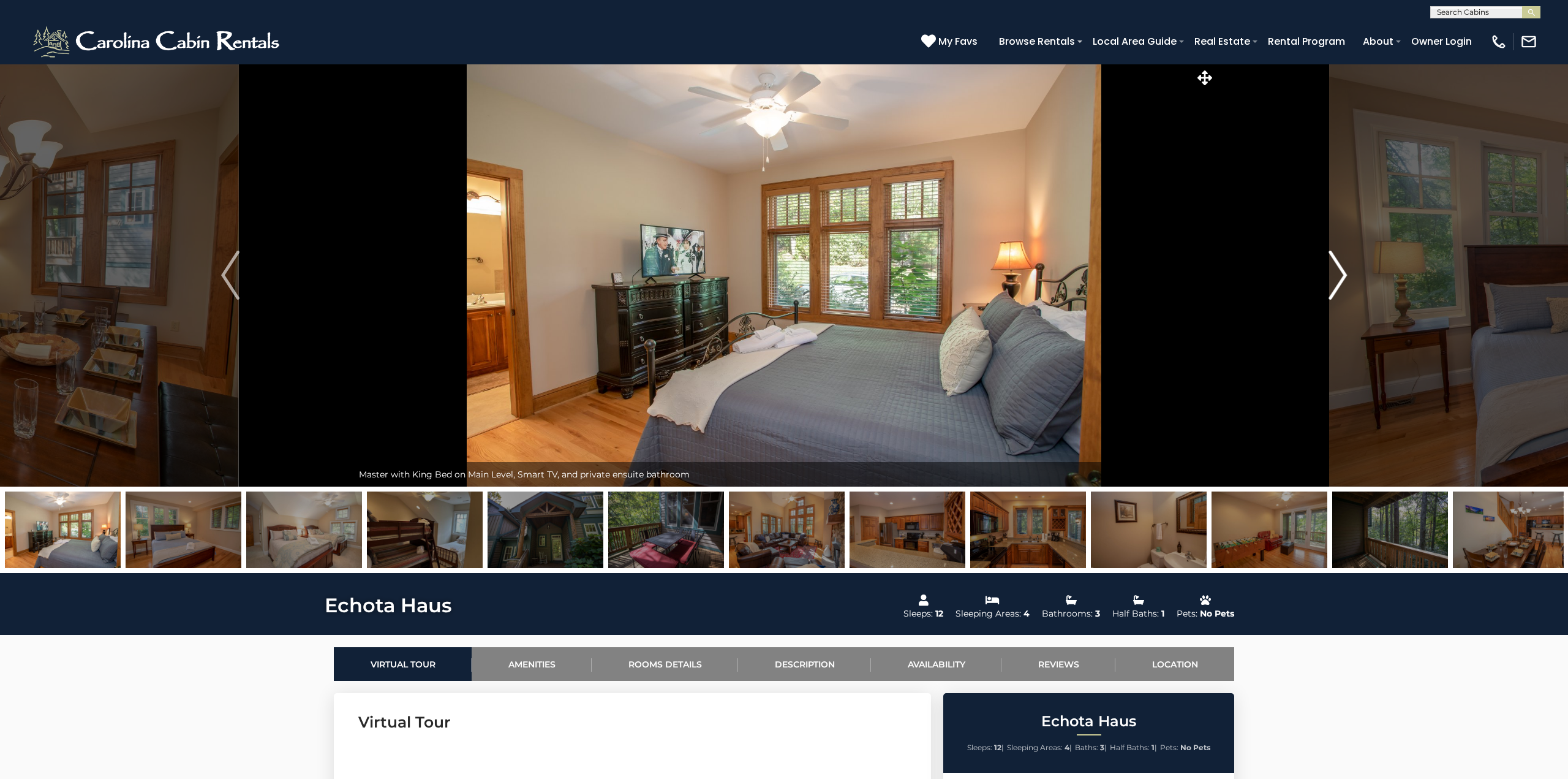
click at [1342, 264] on img "Next" at bounding box center [1338, 275] width 19 height 49
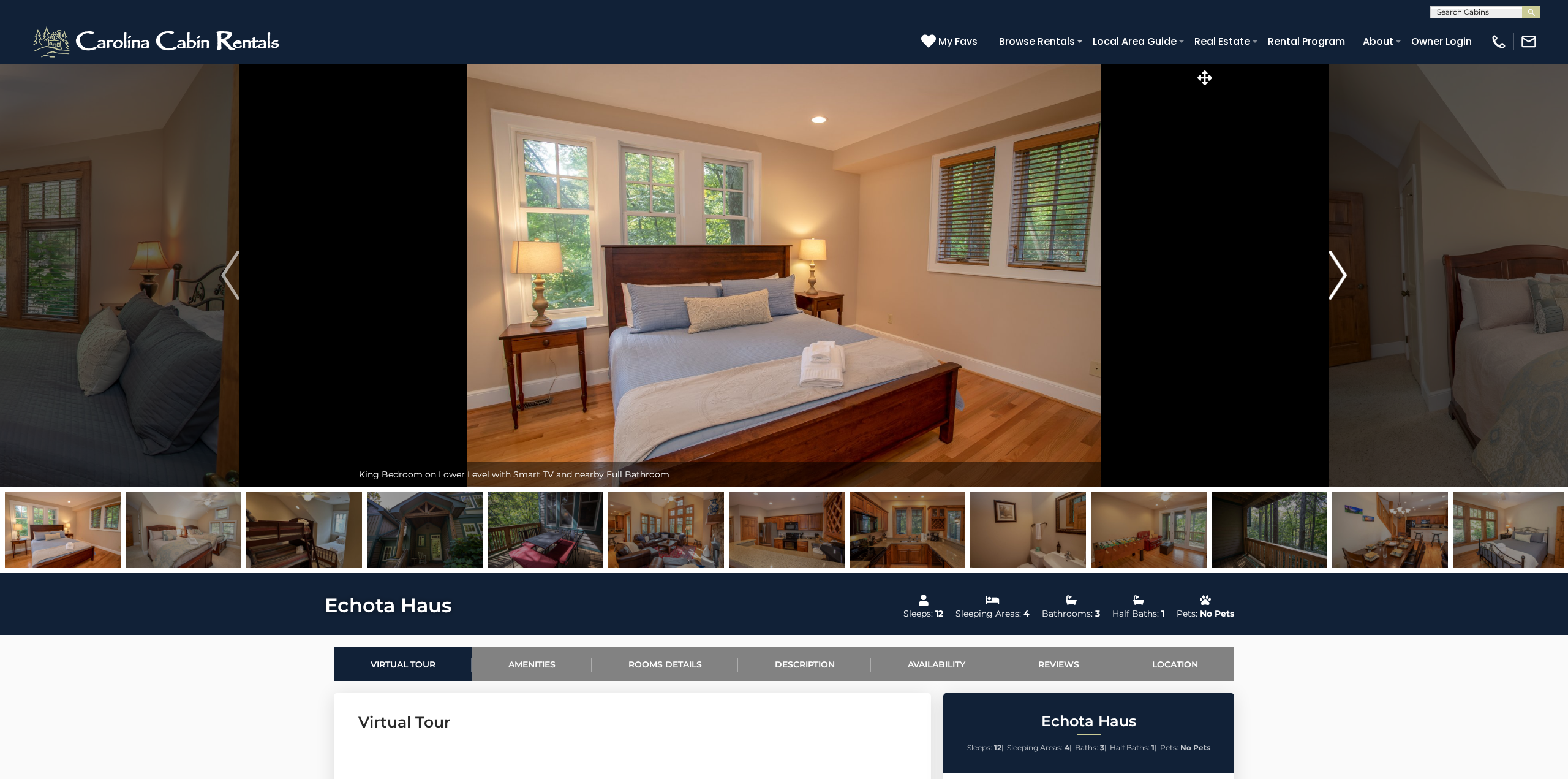
click at [1342, 264] on img "Next" at bounding box center [1338, 275] width 19 height 49
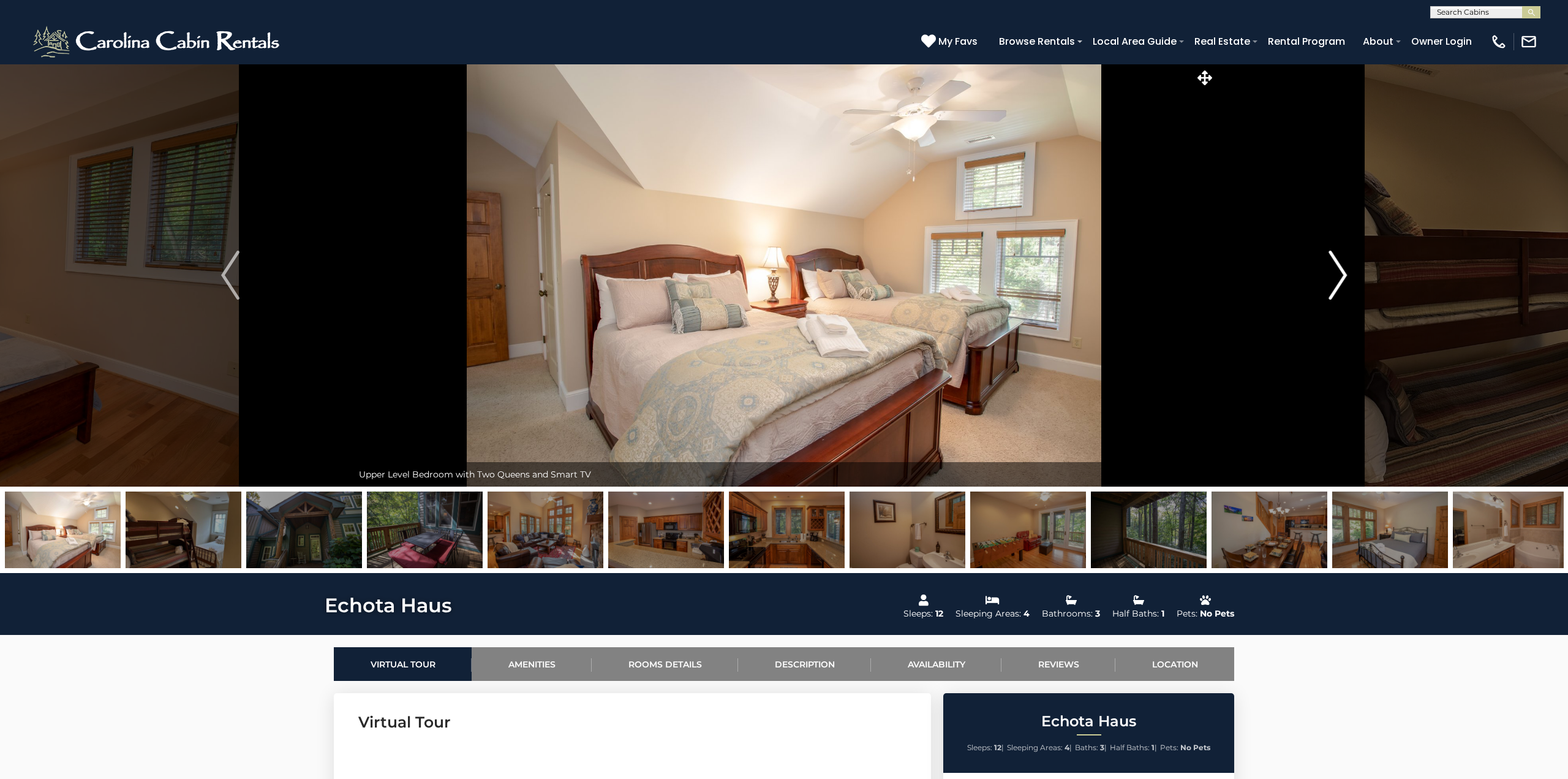
click at [1342, 264] on img "Next" at bounding box center [1338, 275] width 19 height 49
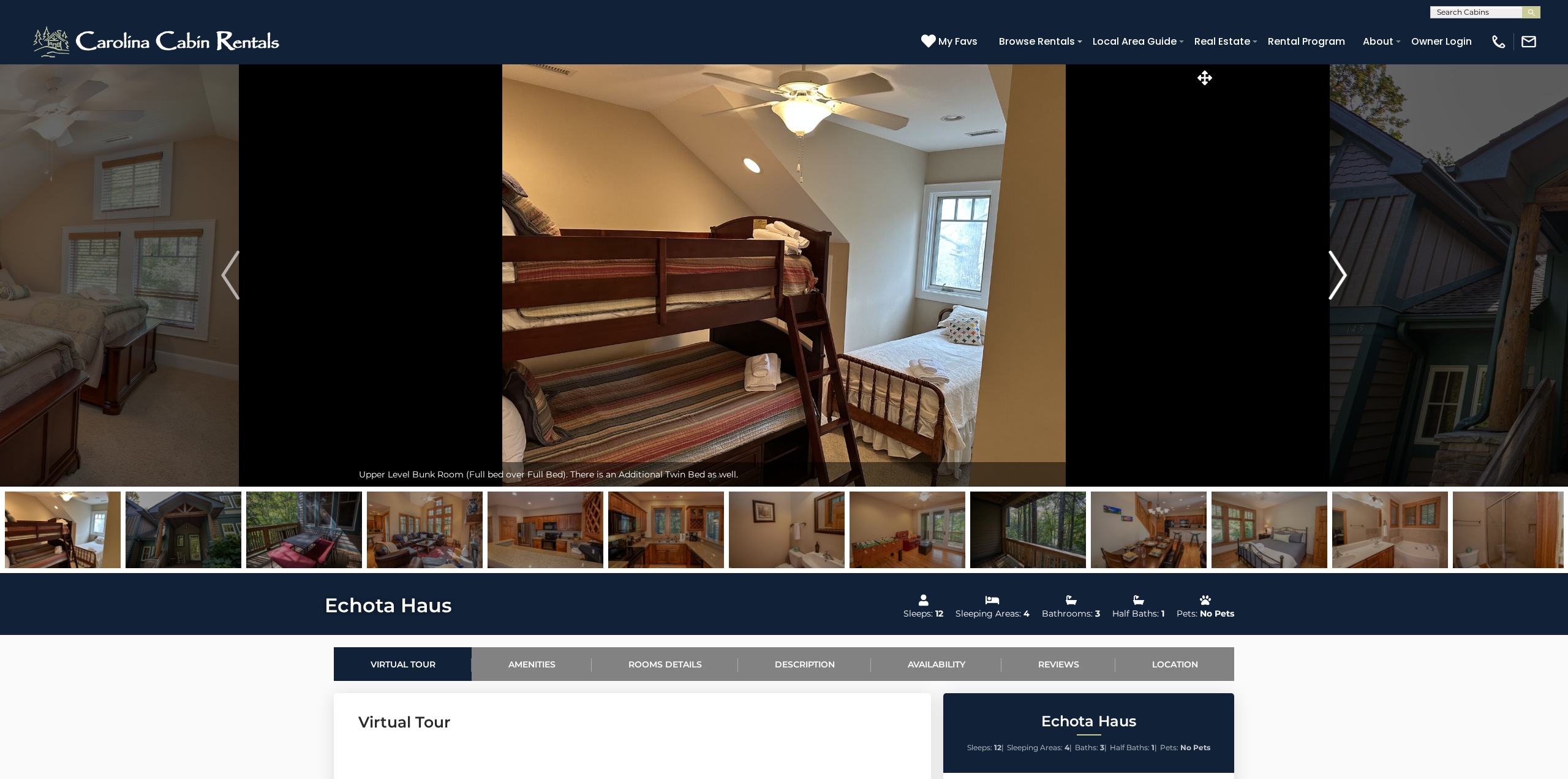
click at [1342, 264] on img "Next" at bounding box center [1338, 275] width 19 height 49
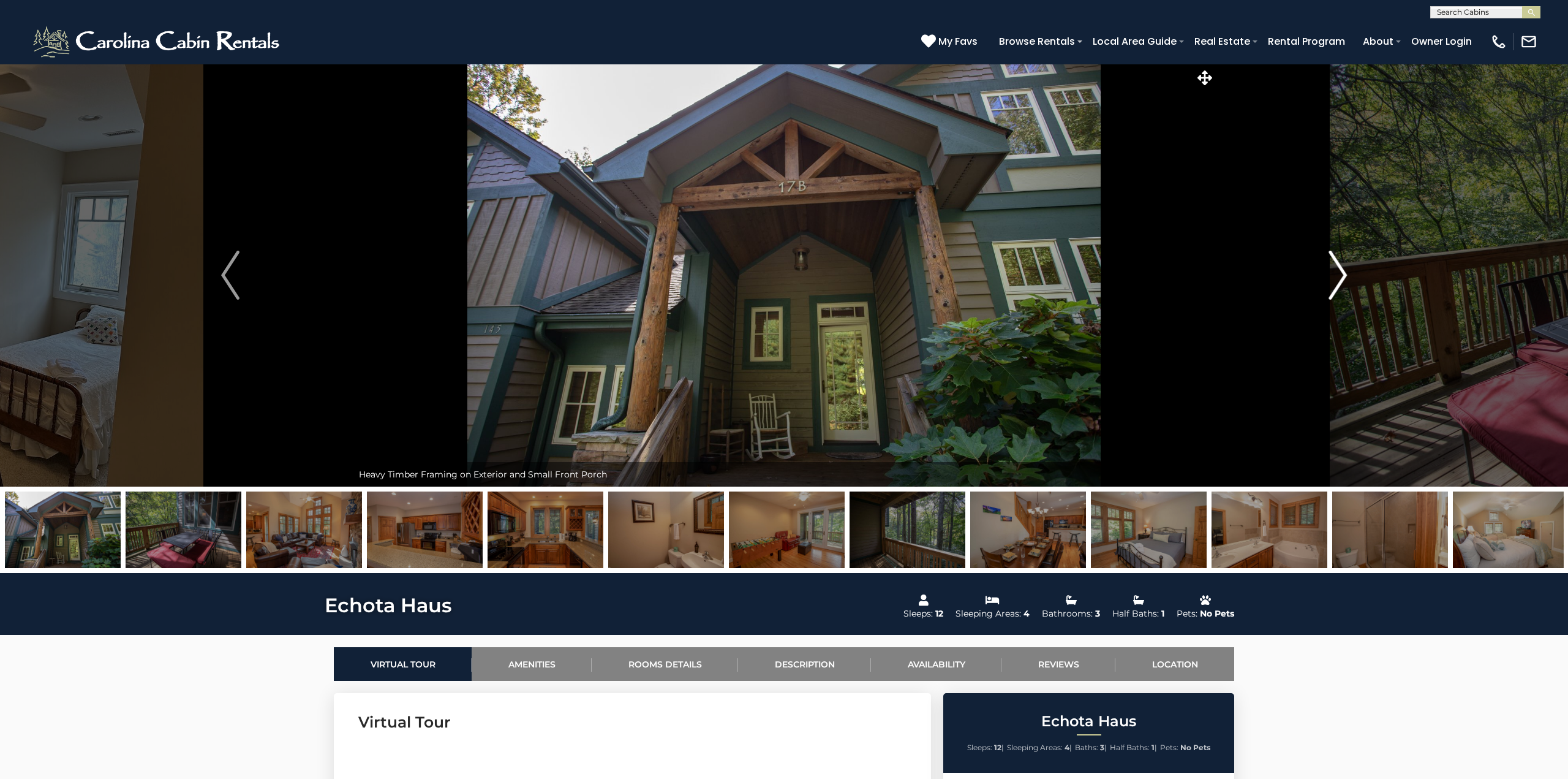
click at [1342, 264] on img "Next" at bounding box center [1338, 275] width 19 height 49
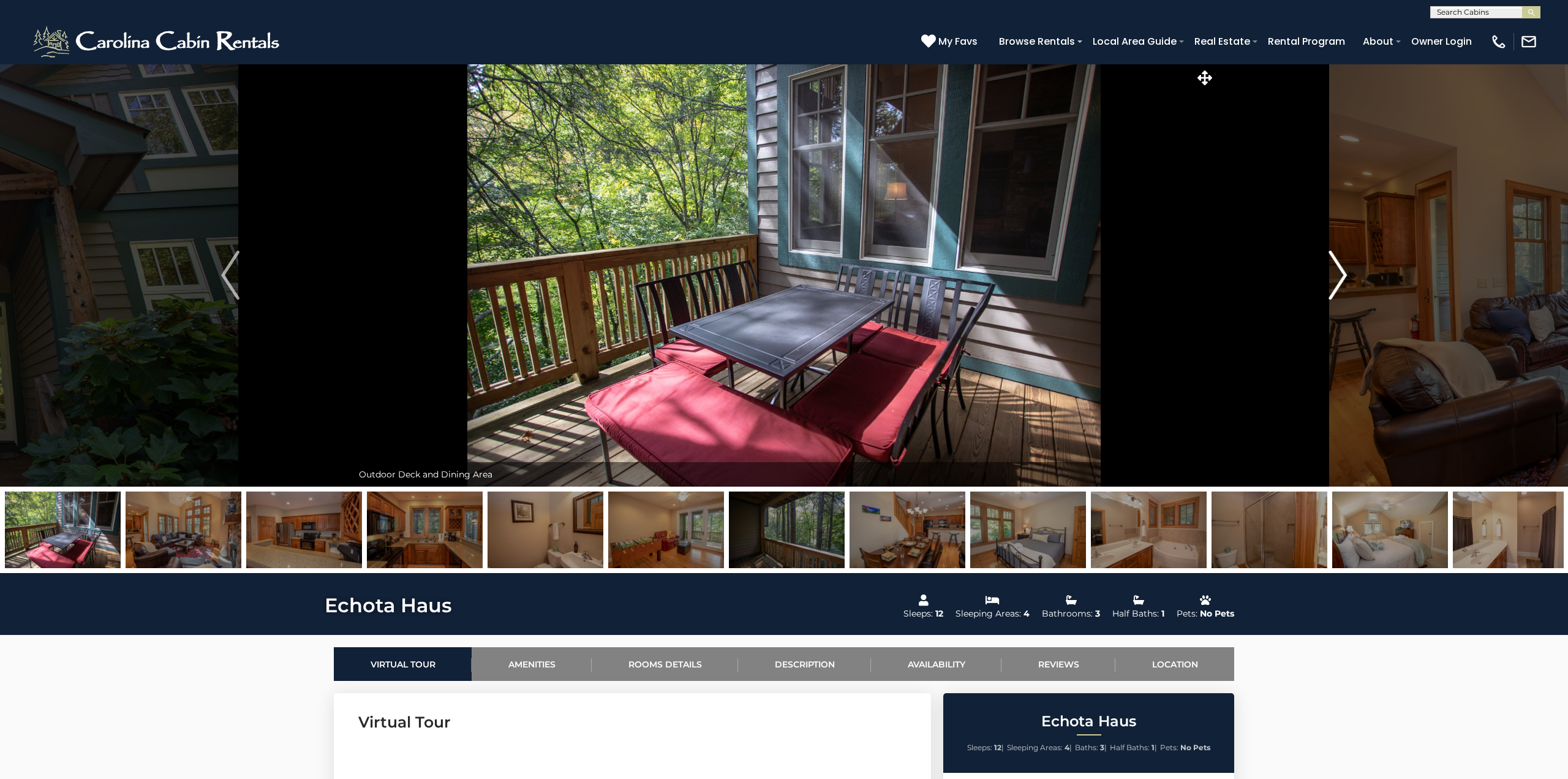
click at [1342, 264] on img "Next" at bounding box center [1338, 275] width 19 height 49
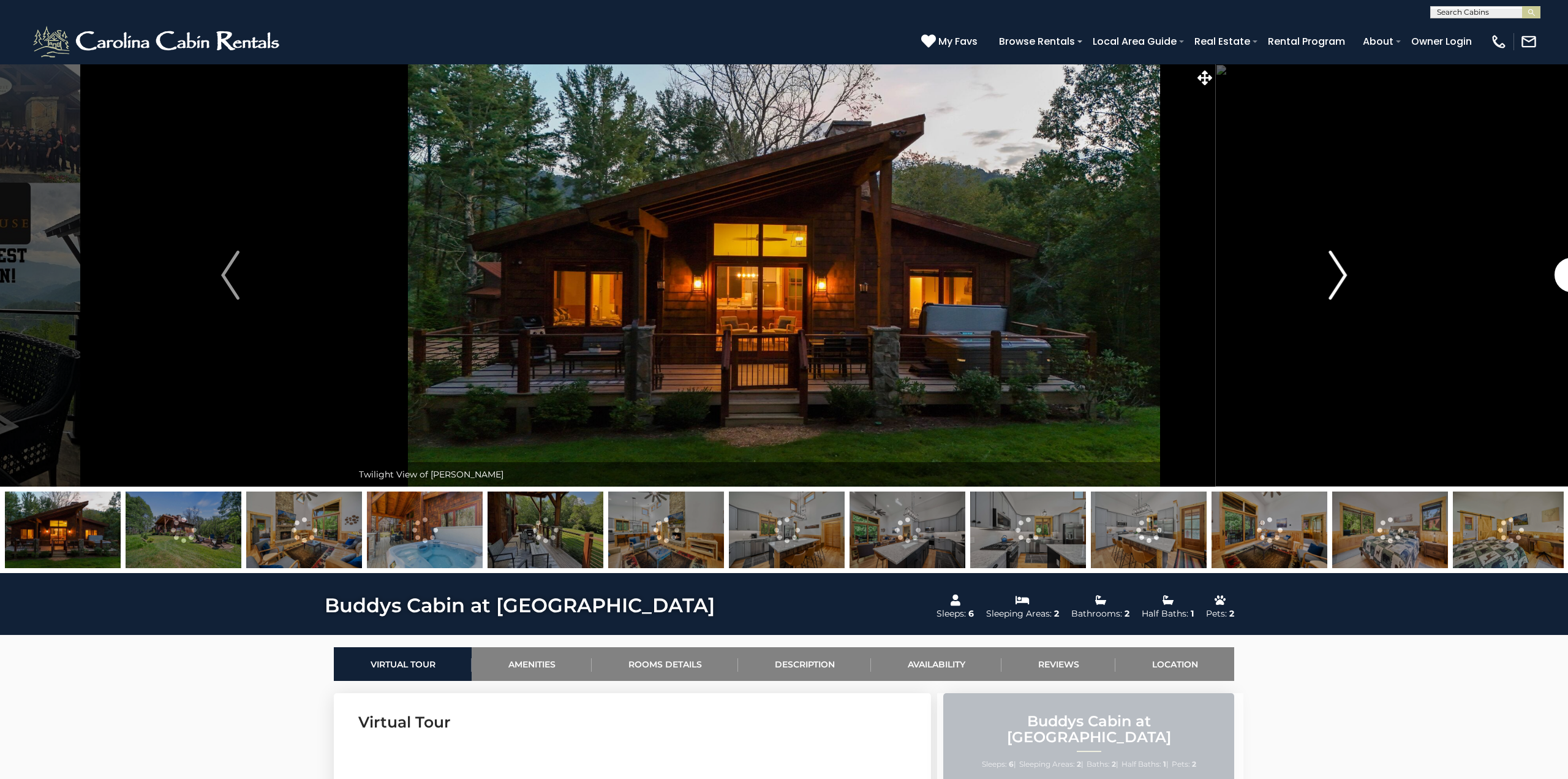
click at [1340, 273] on img "Next" at bounding box center [1338, 275] width 19 height 49
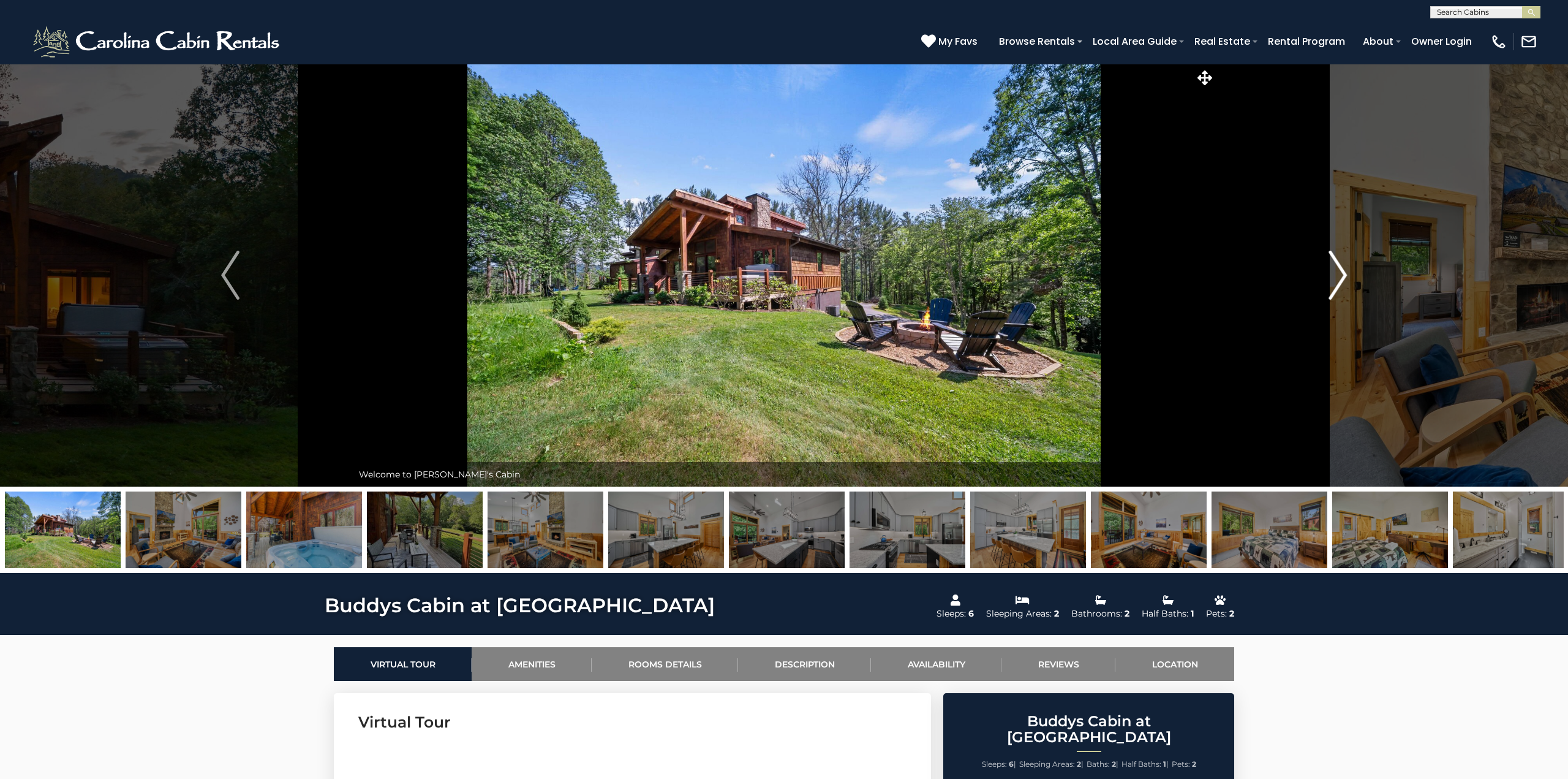
click at [1340, 273] on img "Next" at bounding box center [1338, 275] width 19 height 49
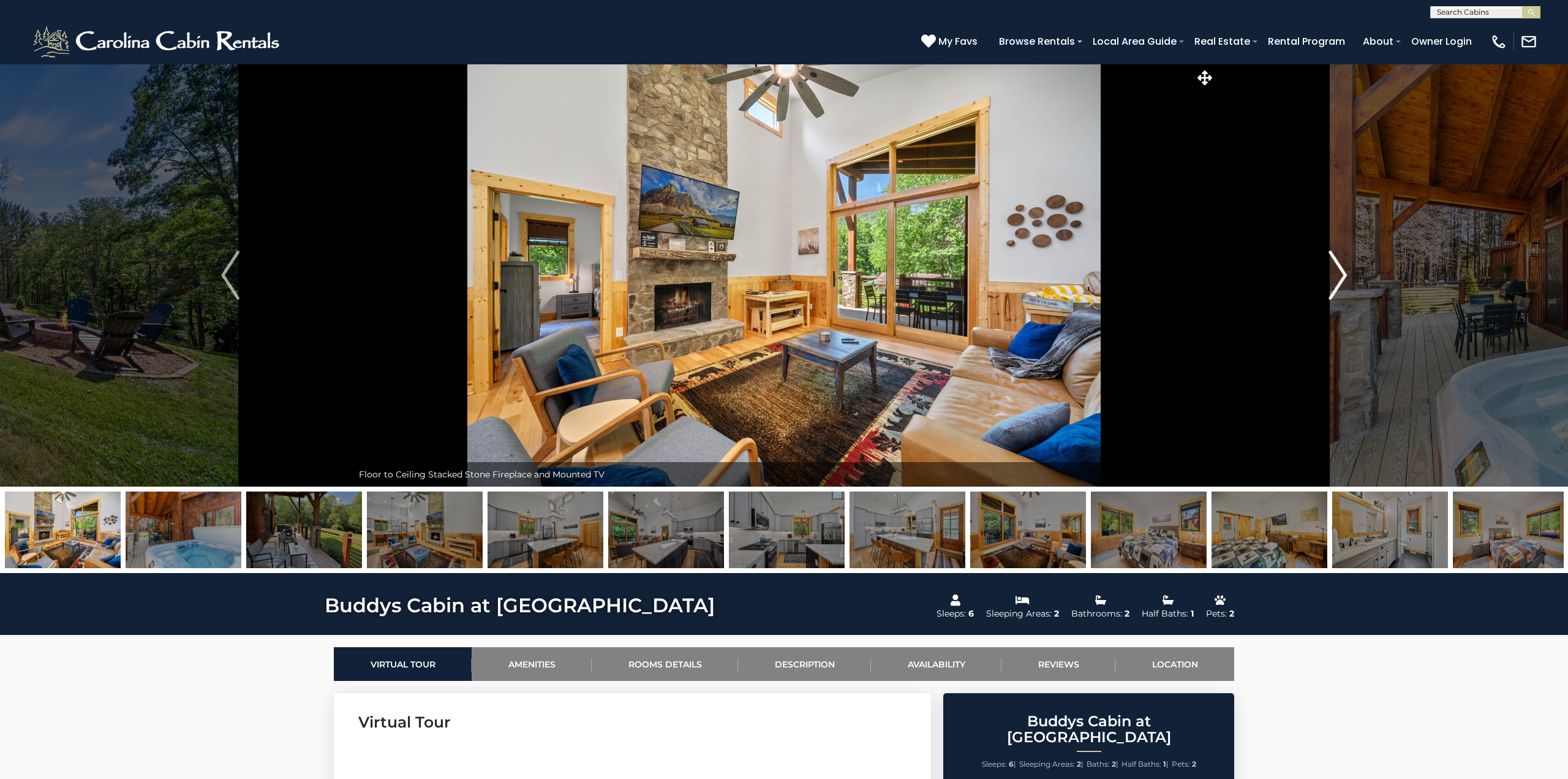
click at [1333, 272] on img "Next" at bounding box center [1338, 275] width 19 height 49
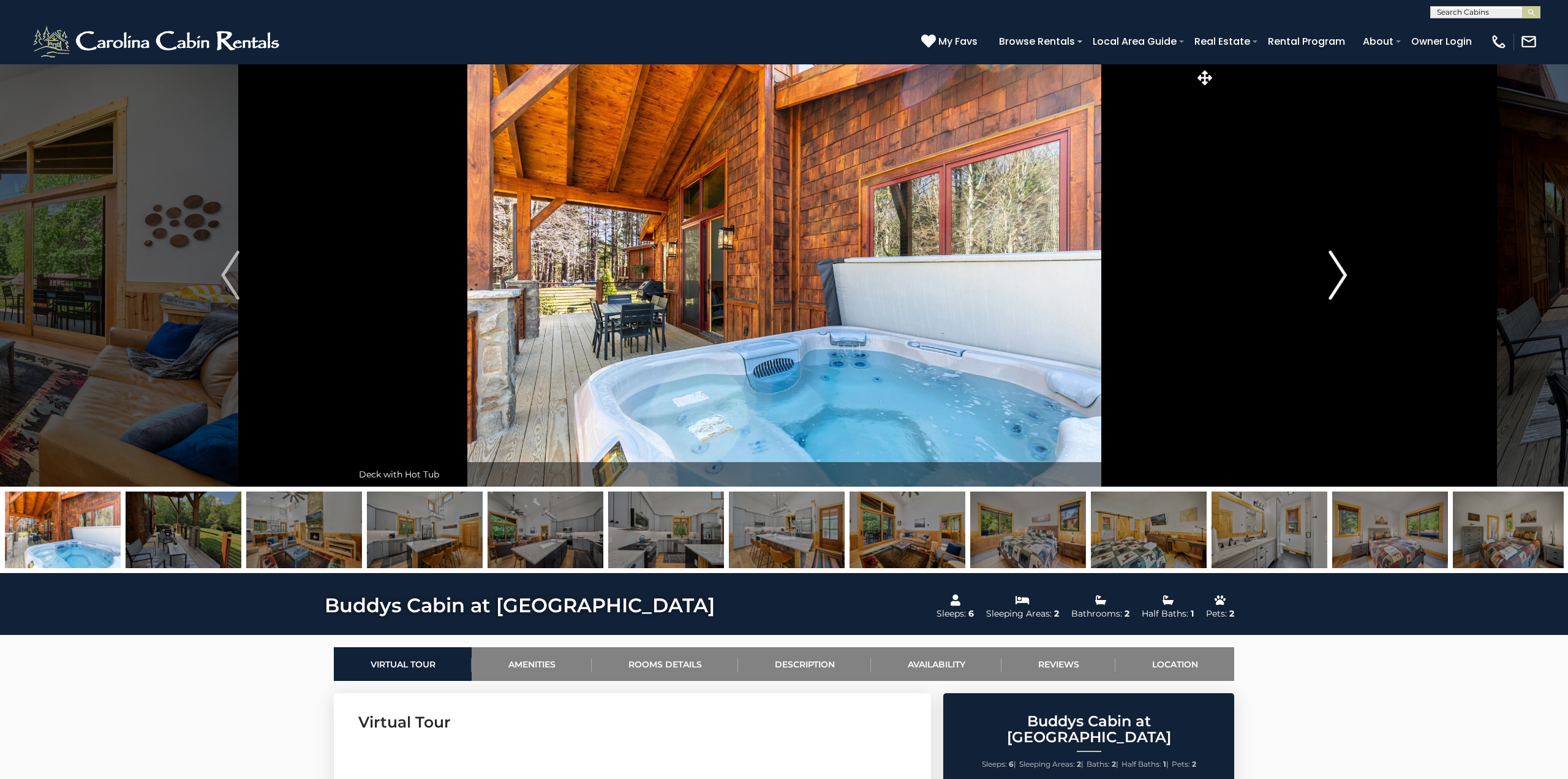
click at [1333, 272] on img "Next" at bounding box center [1338, 275] width 19 height 49
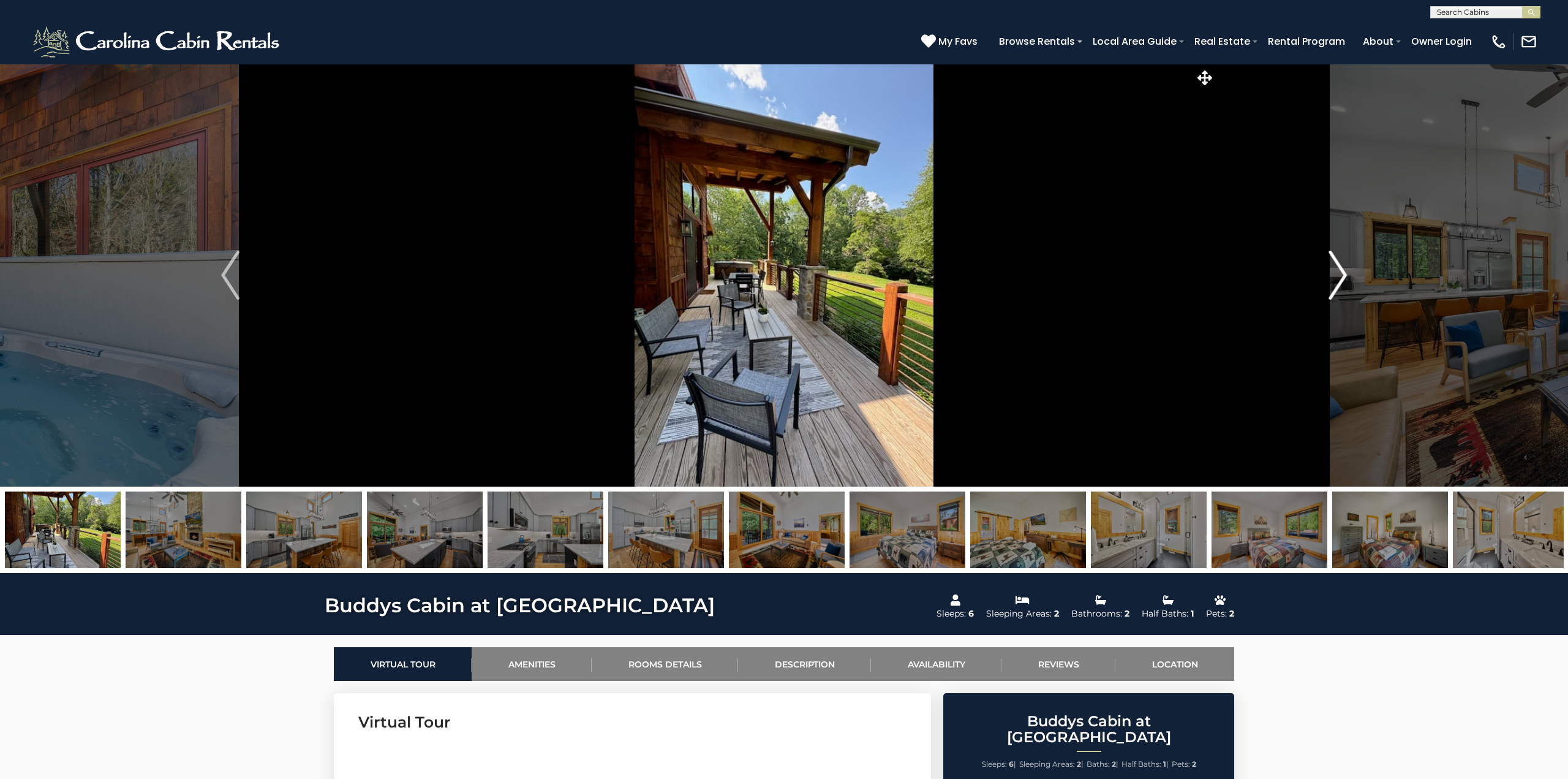
click at [1333, 272] on img "Next" at bounding box center [1338, 275] width 19 height 49
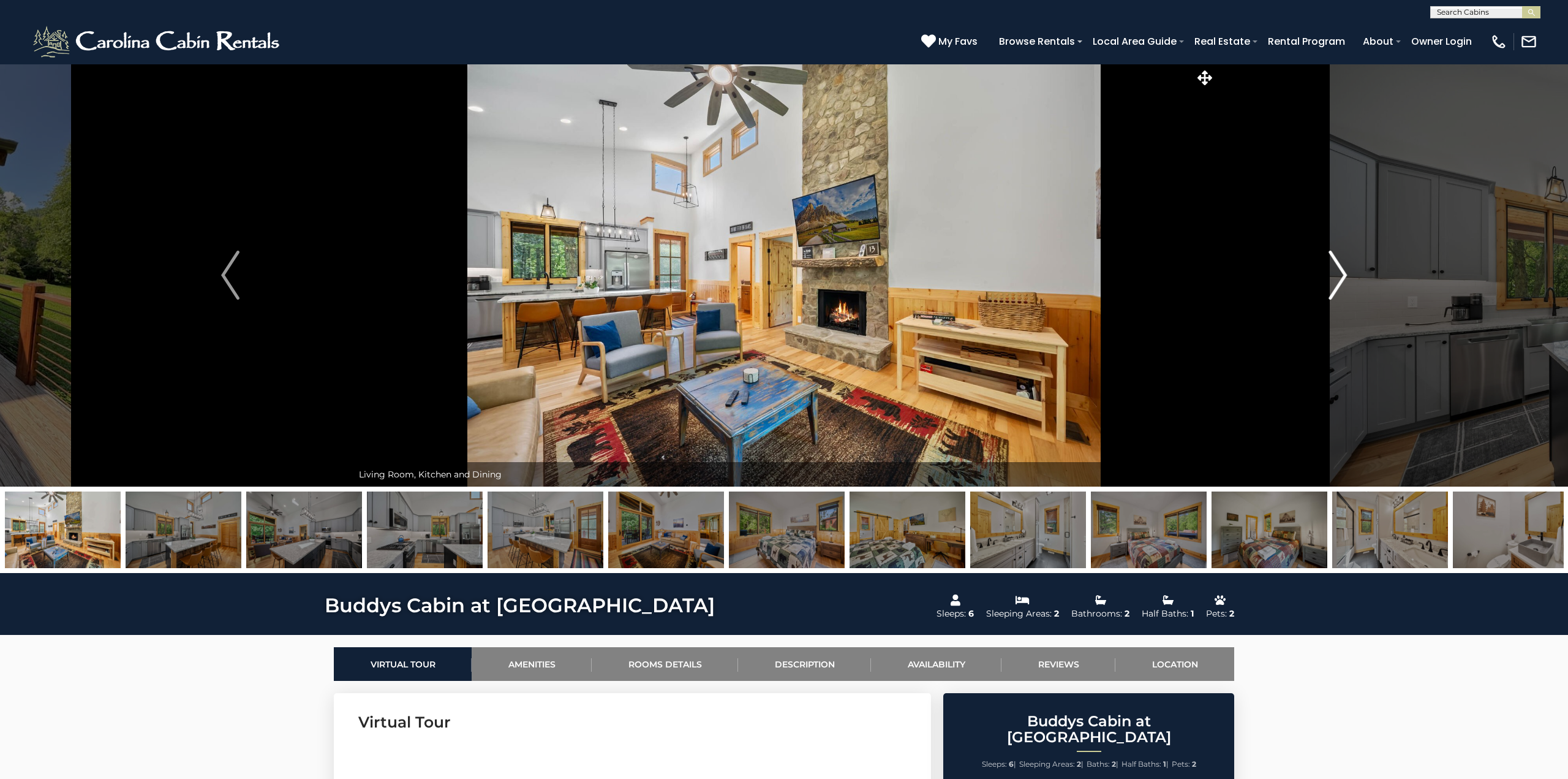
click at [1333, 272] on img "Next" at bounding box center [1338, 275] width 19 height 49
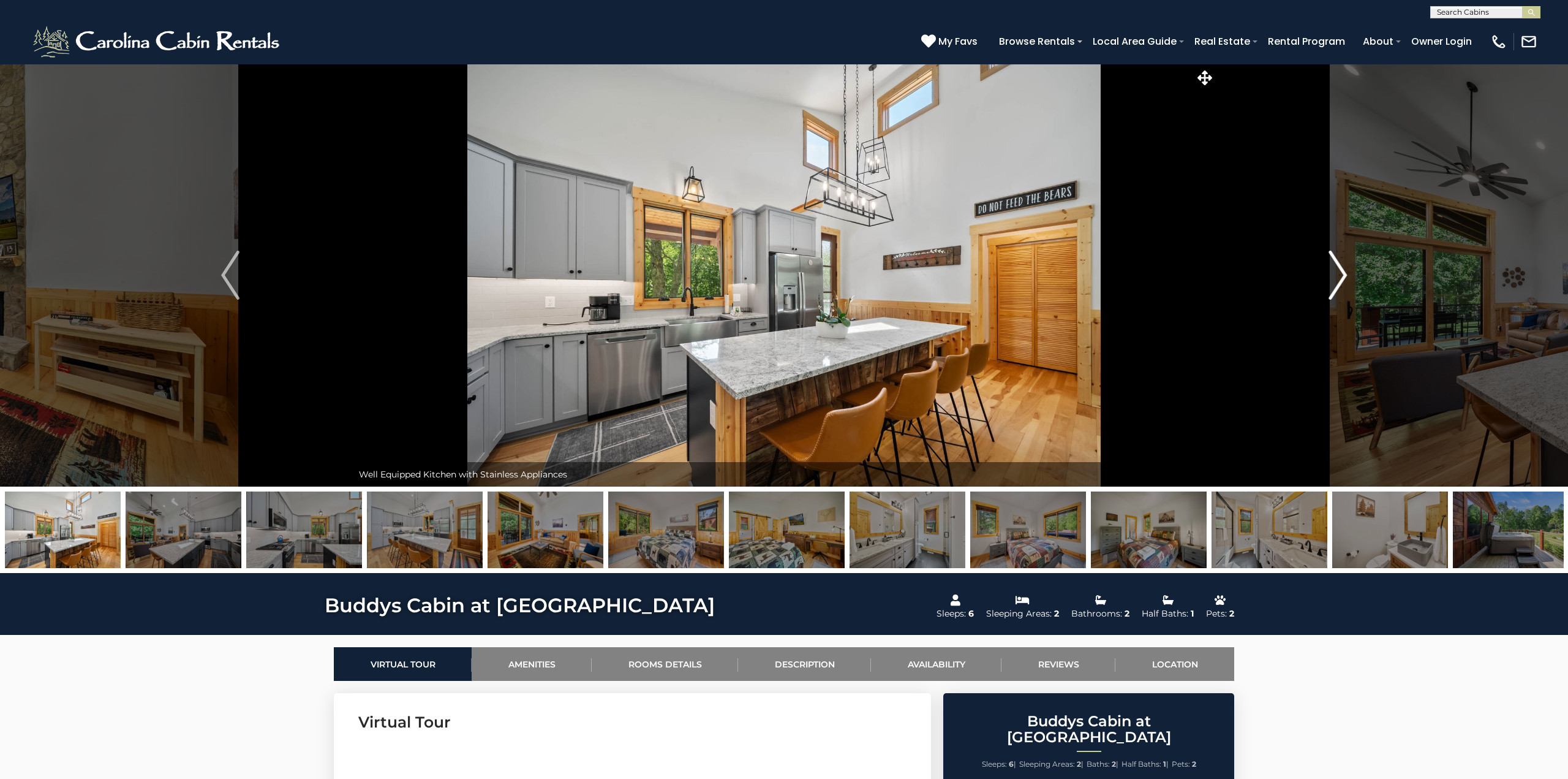
click at [1340, 273] on img "Next" at bounding box center [1338, 275] width 19 height 49
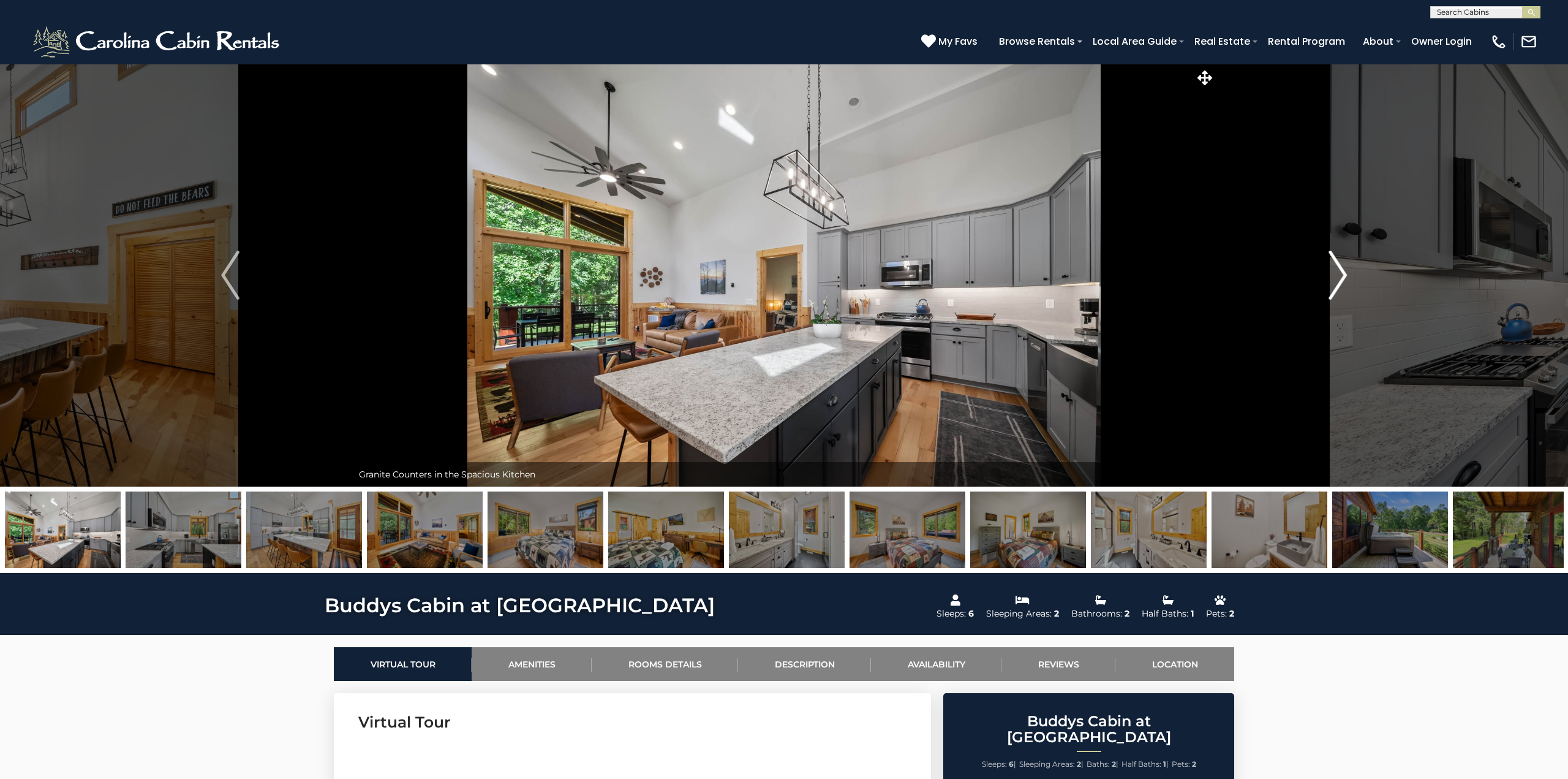
click at [1340, 273] on img "Next" at bounding box center [1338, 275] width 19 height 49
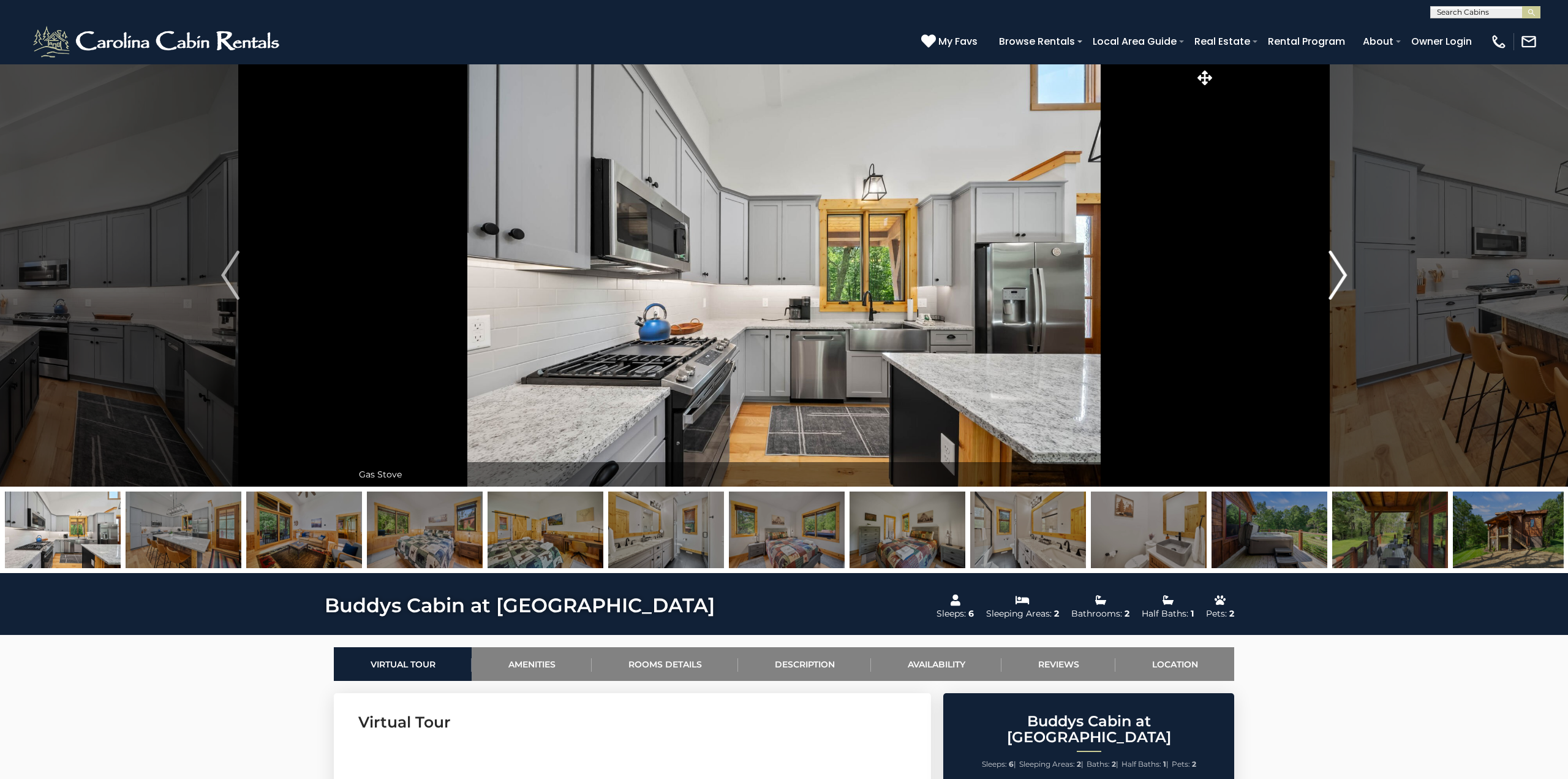
click at [1342, 272] on img "Next" at bounding box center [1338, 275] width 19 height 49
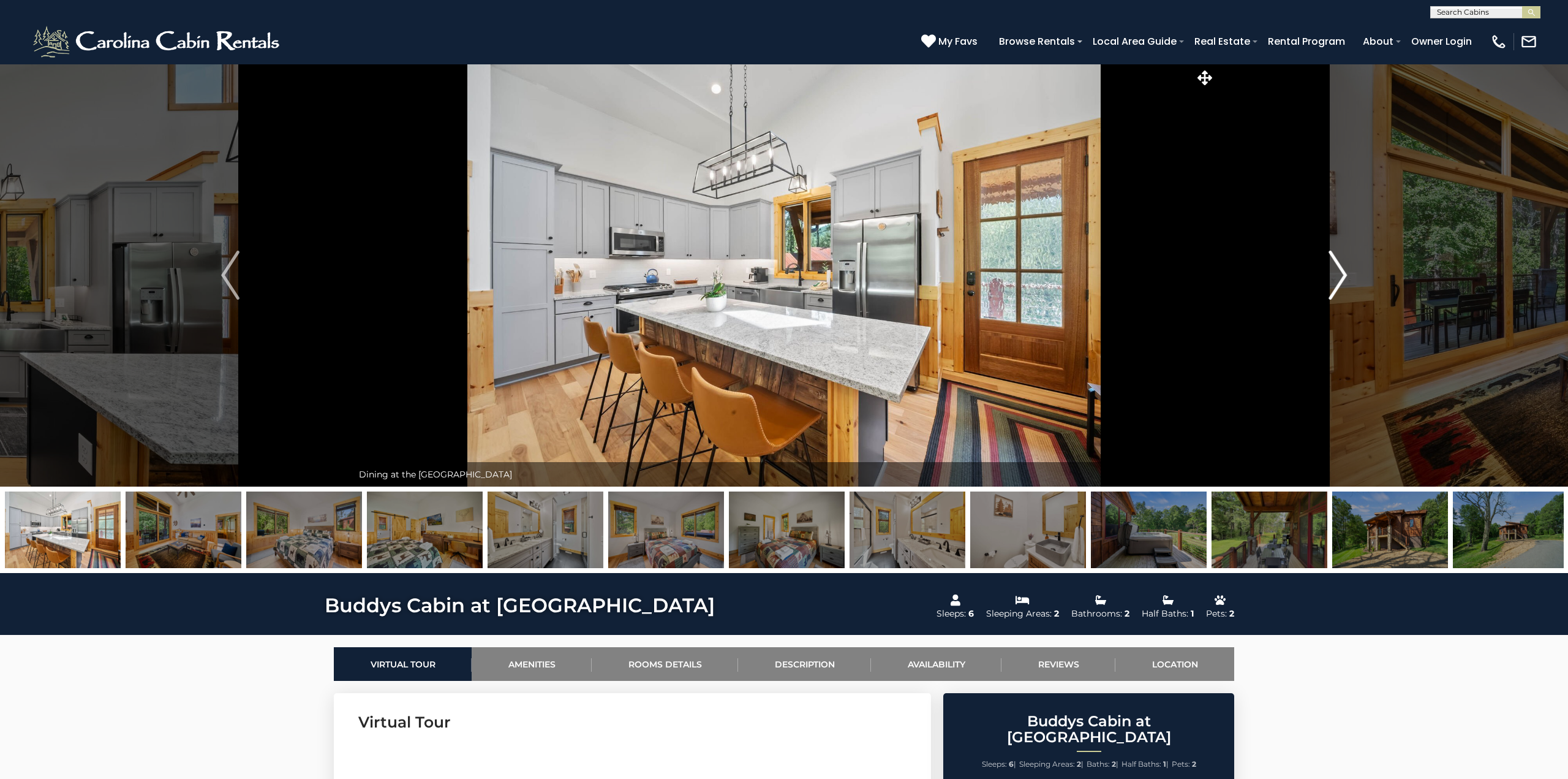
click at [1342, 272] on img "Next" at bounding box center [1338, 275] width 19 height 49
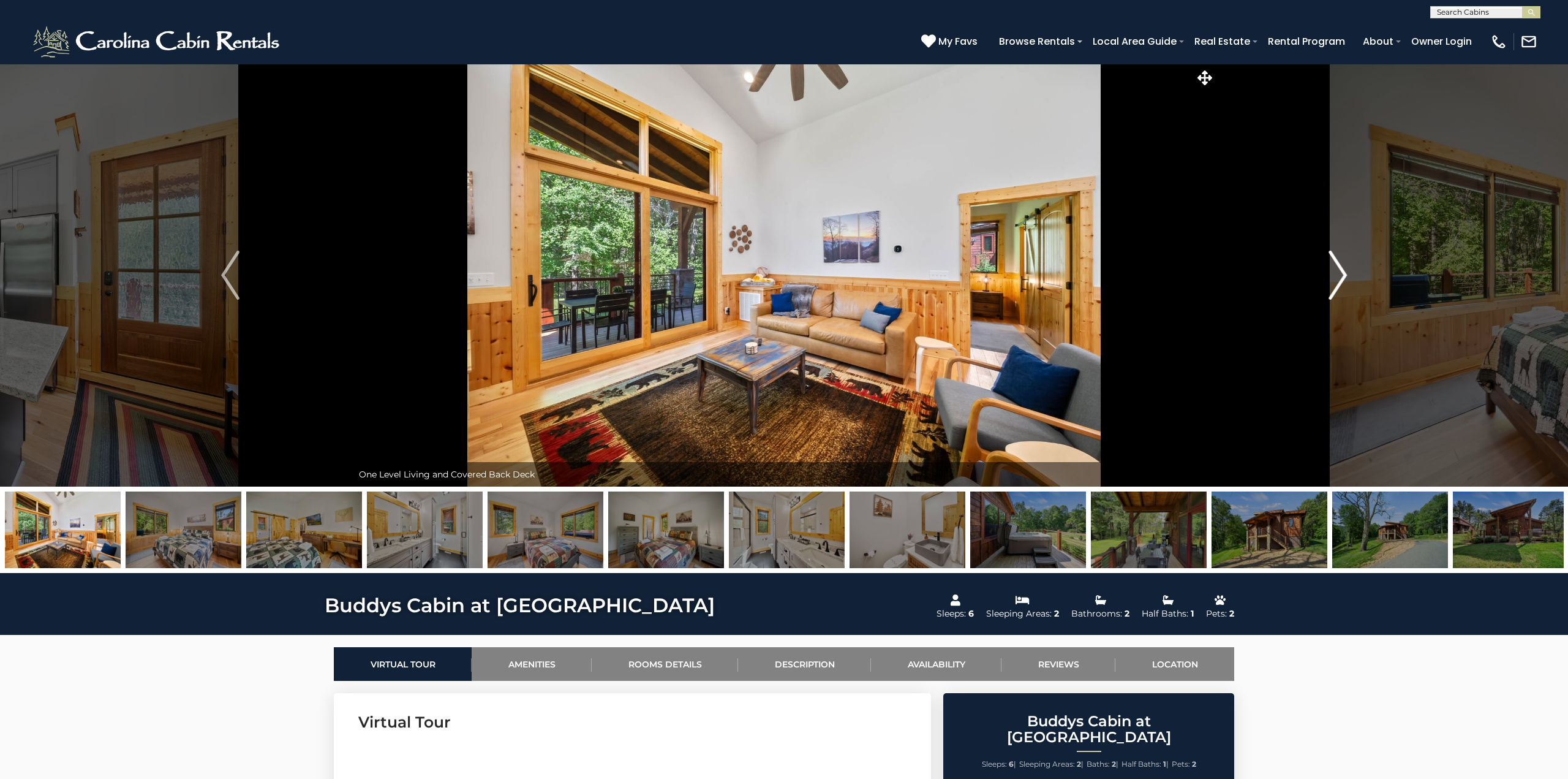
click at [1342, 270] on img "Next" at bounding box center [1338, 275] width 19 height 49
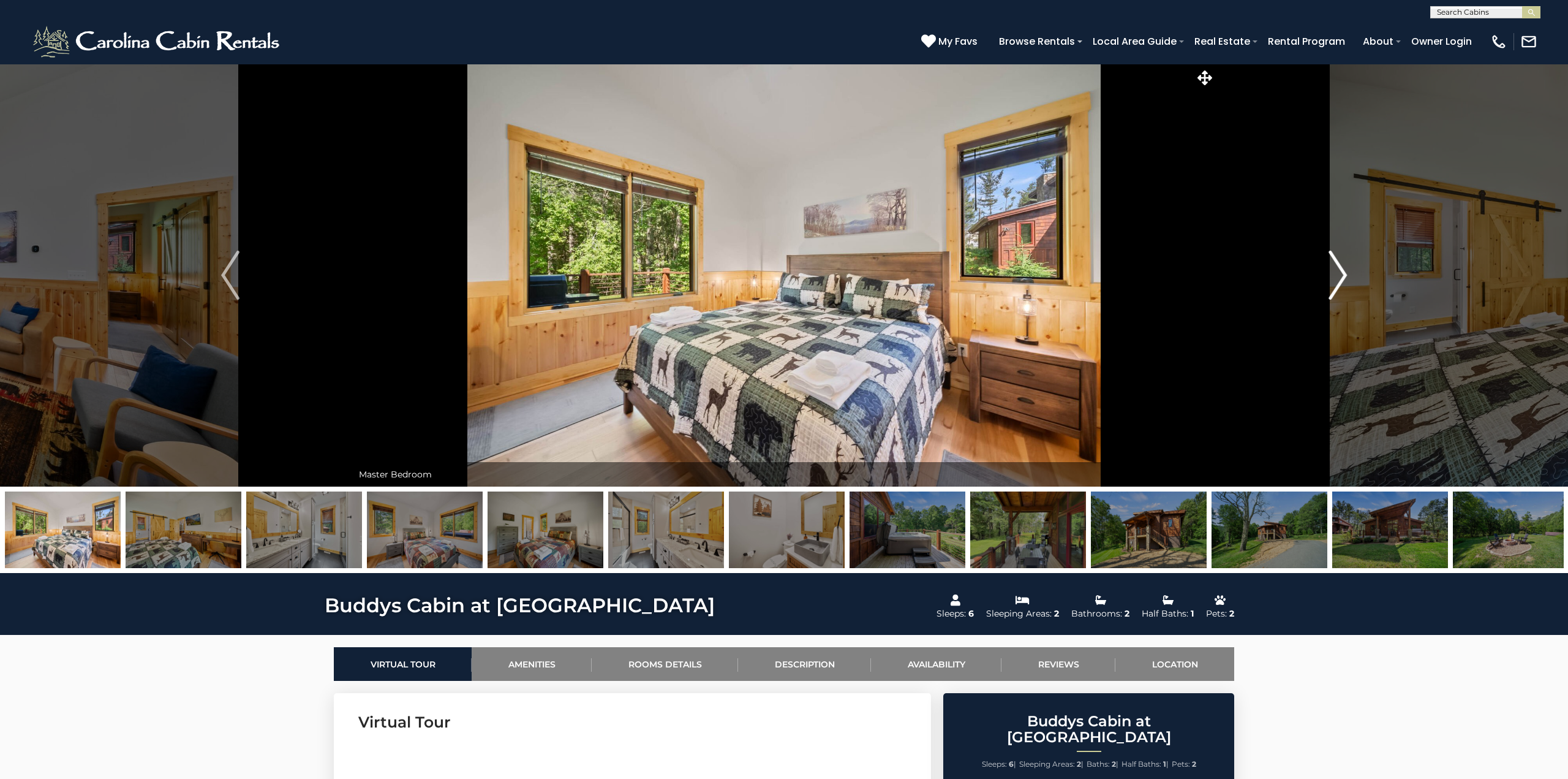
click at [1342, 270] on img "Next" at bounding box center [1338, 275] width 19 height 49
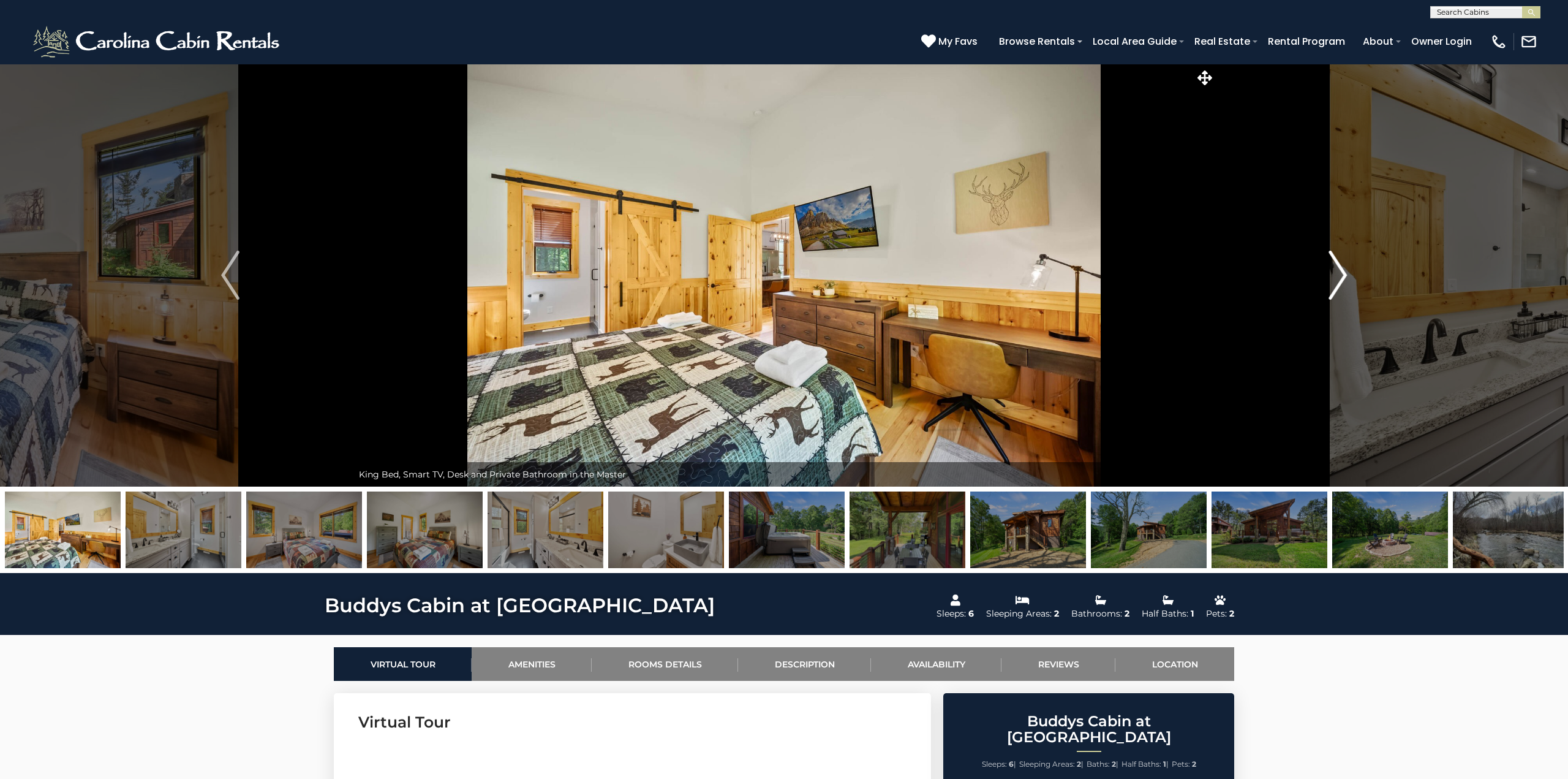
click at [1342, 269] on img "Next" at bounding box center [1338, 275] width 19 height 49
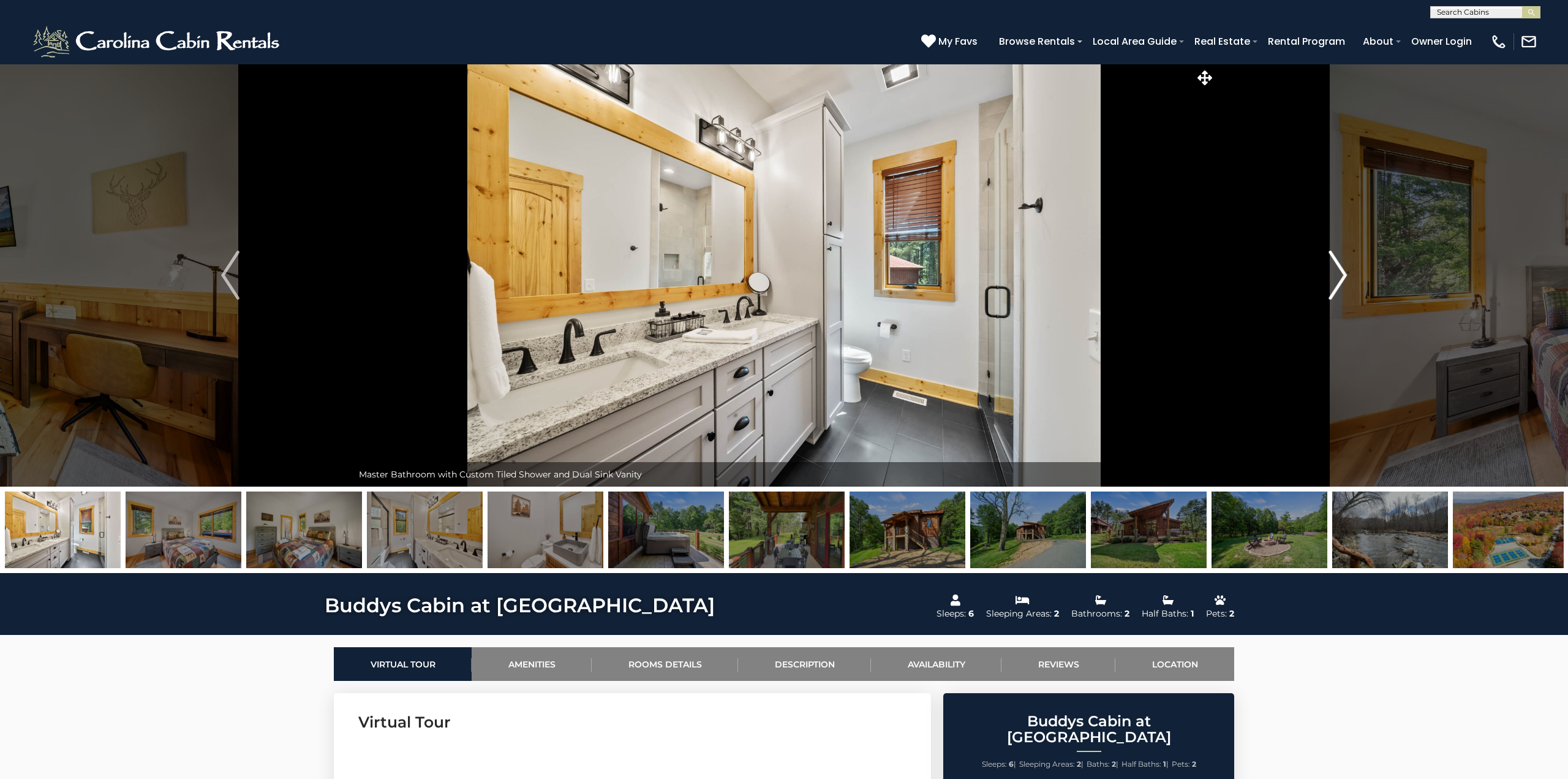
click at [1342, 269] on img "Next" at bounding box center [1338, 275] width 19 height 49
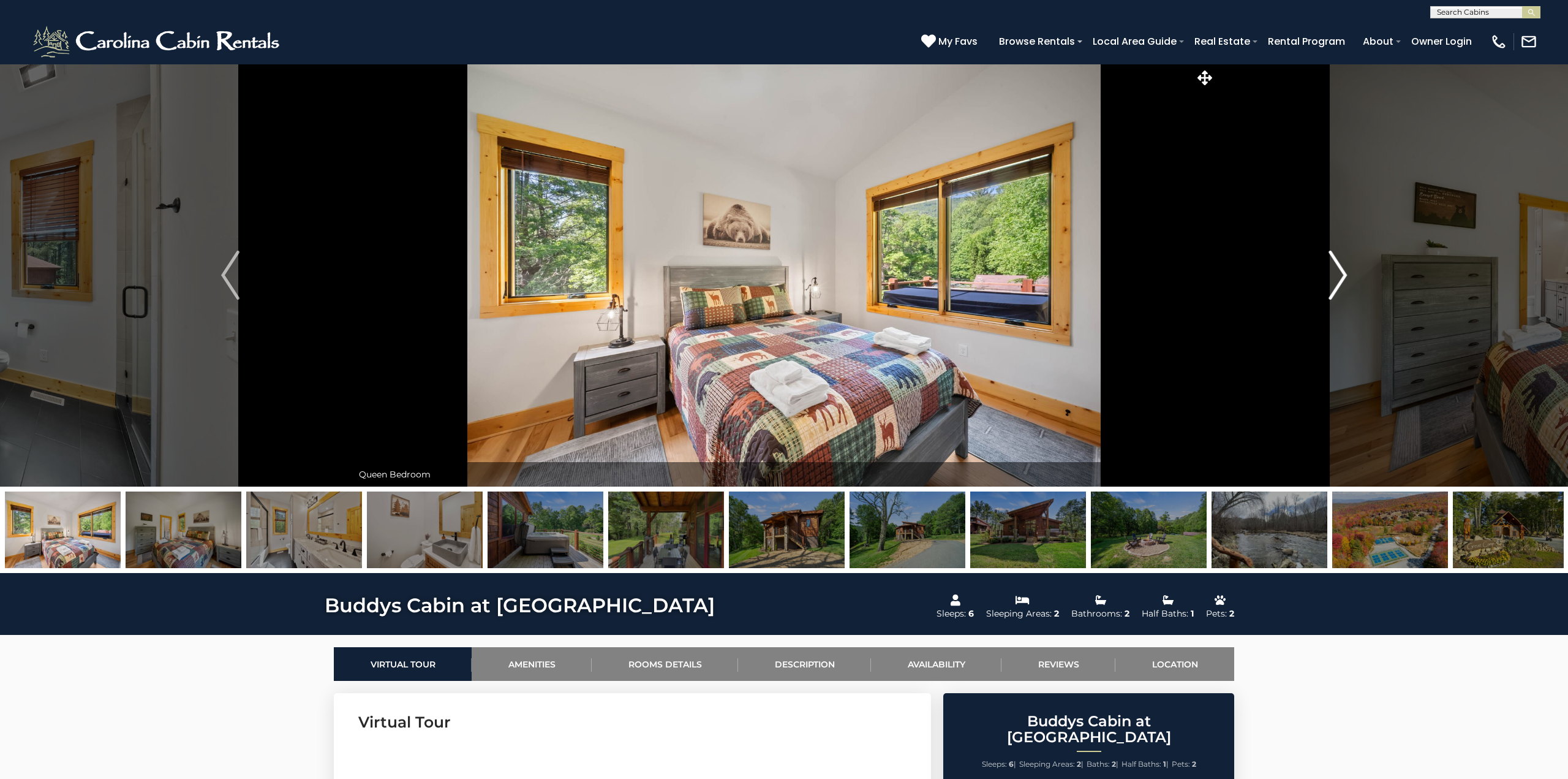
click at [1342, 269] on img "Next" at bounding box center [1338, 275] width 19 height 49
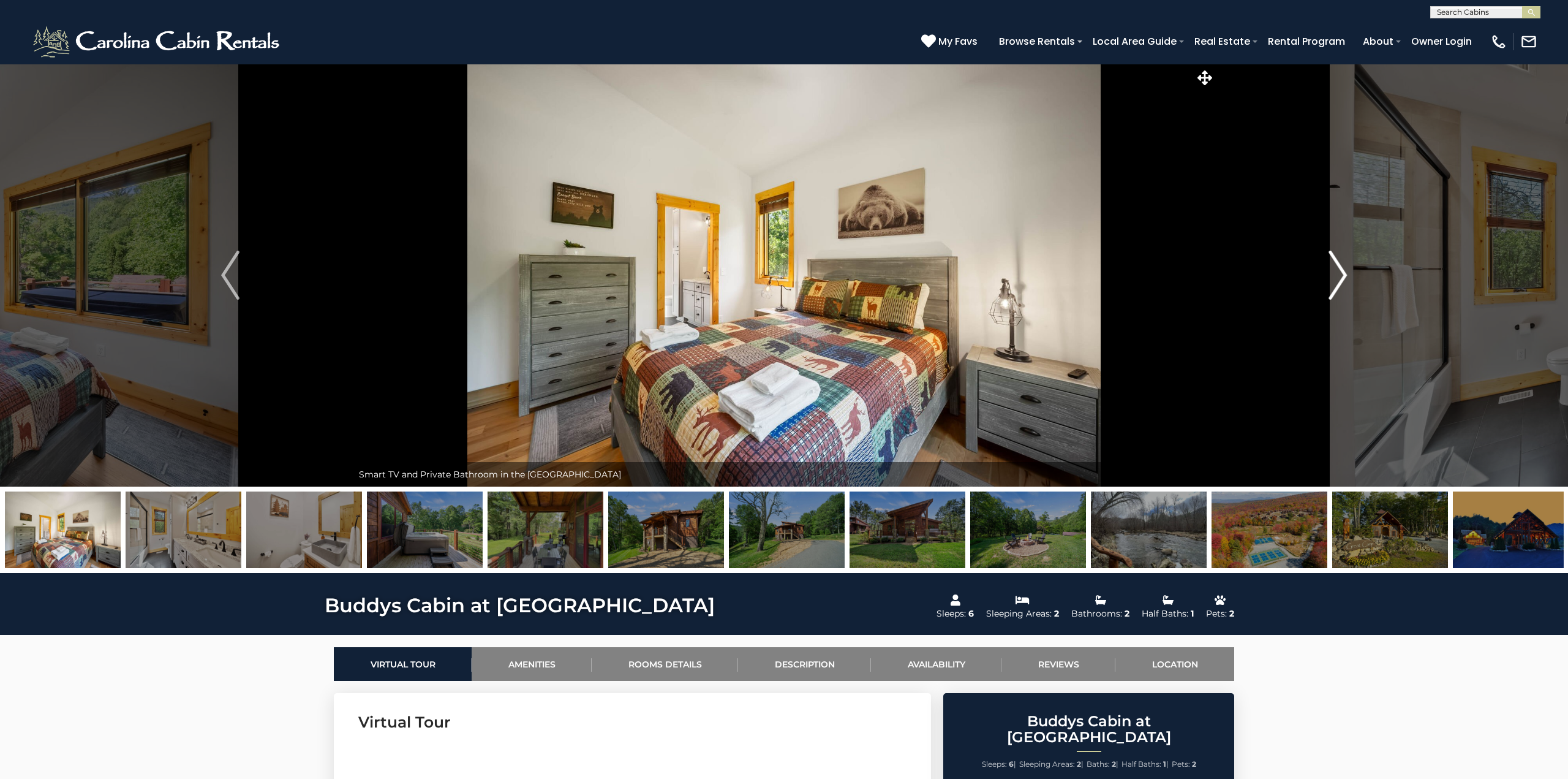
click at [1342, 269] on img "Next" at bounding box center [1338, 275] width 19 height 49
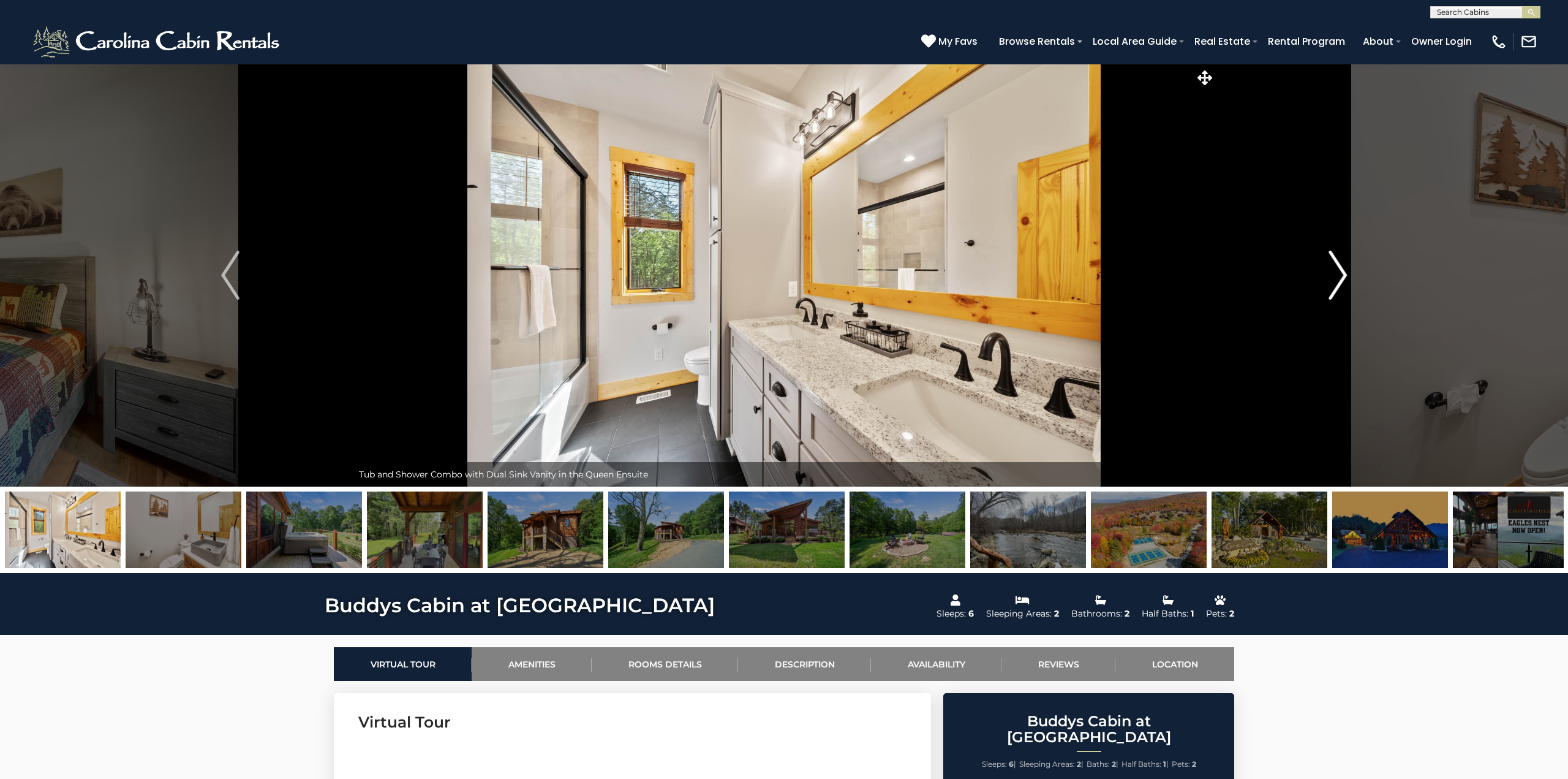
click at [1342, 269] on img "Next" at bounding box center [1338, 275] width 19 height 49
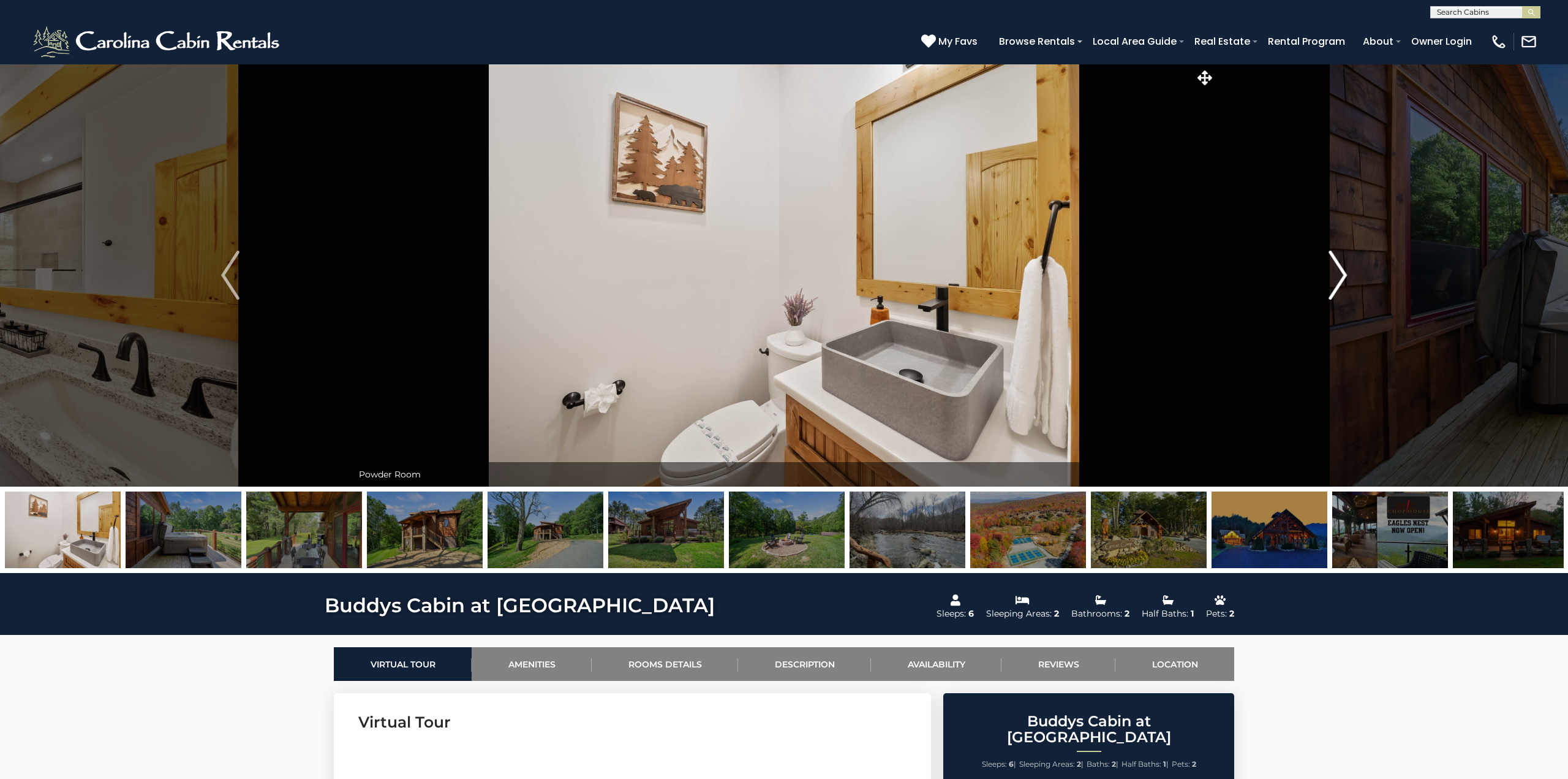
click at [1342, 269] on img "Next" at bounding box center [1338, 275] width 19 height 49
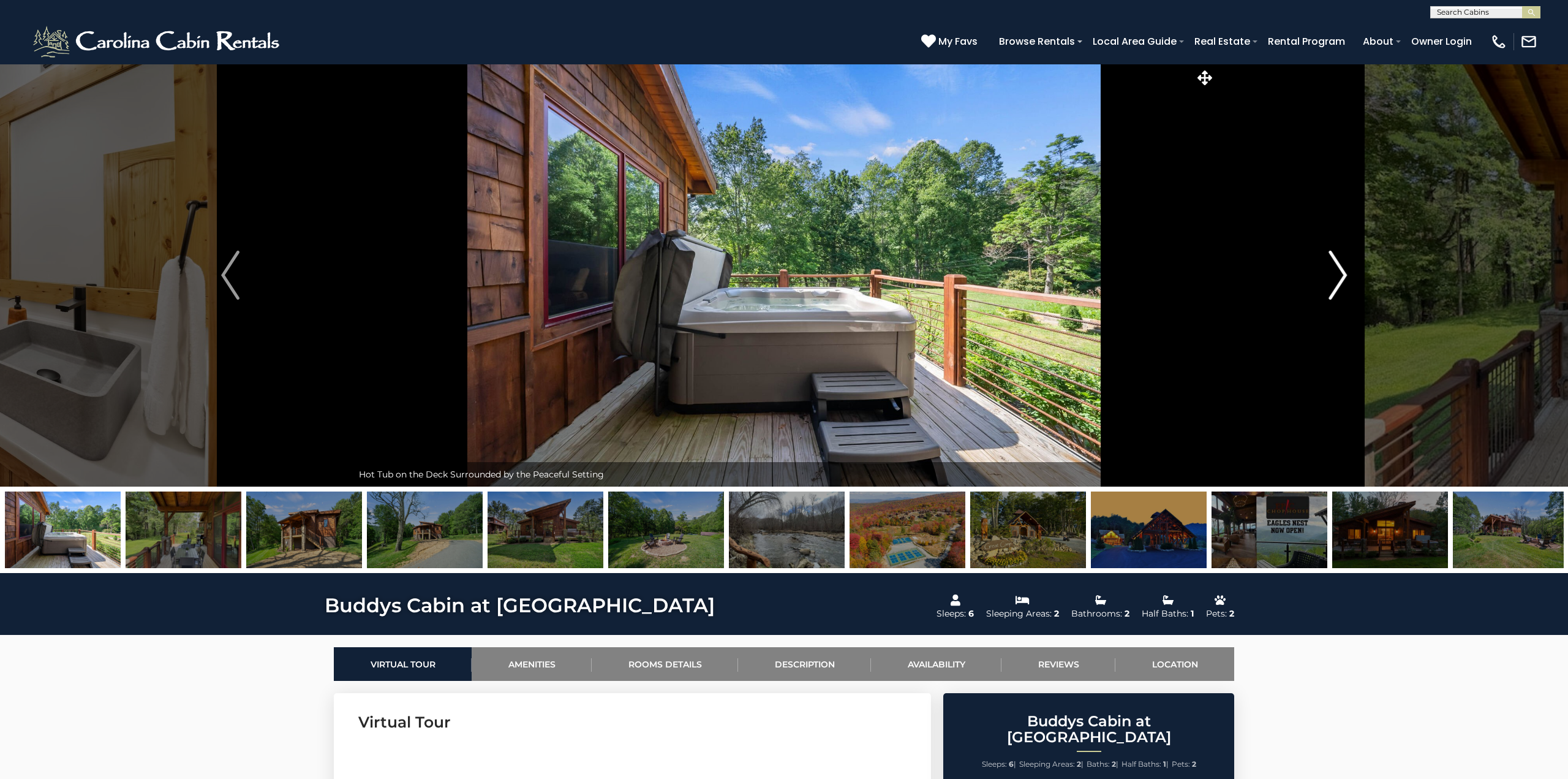
click at [1342, 269] on img "Next" at bounding box center [1338, 275] width 19 height 49
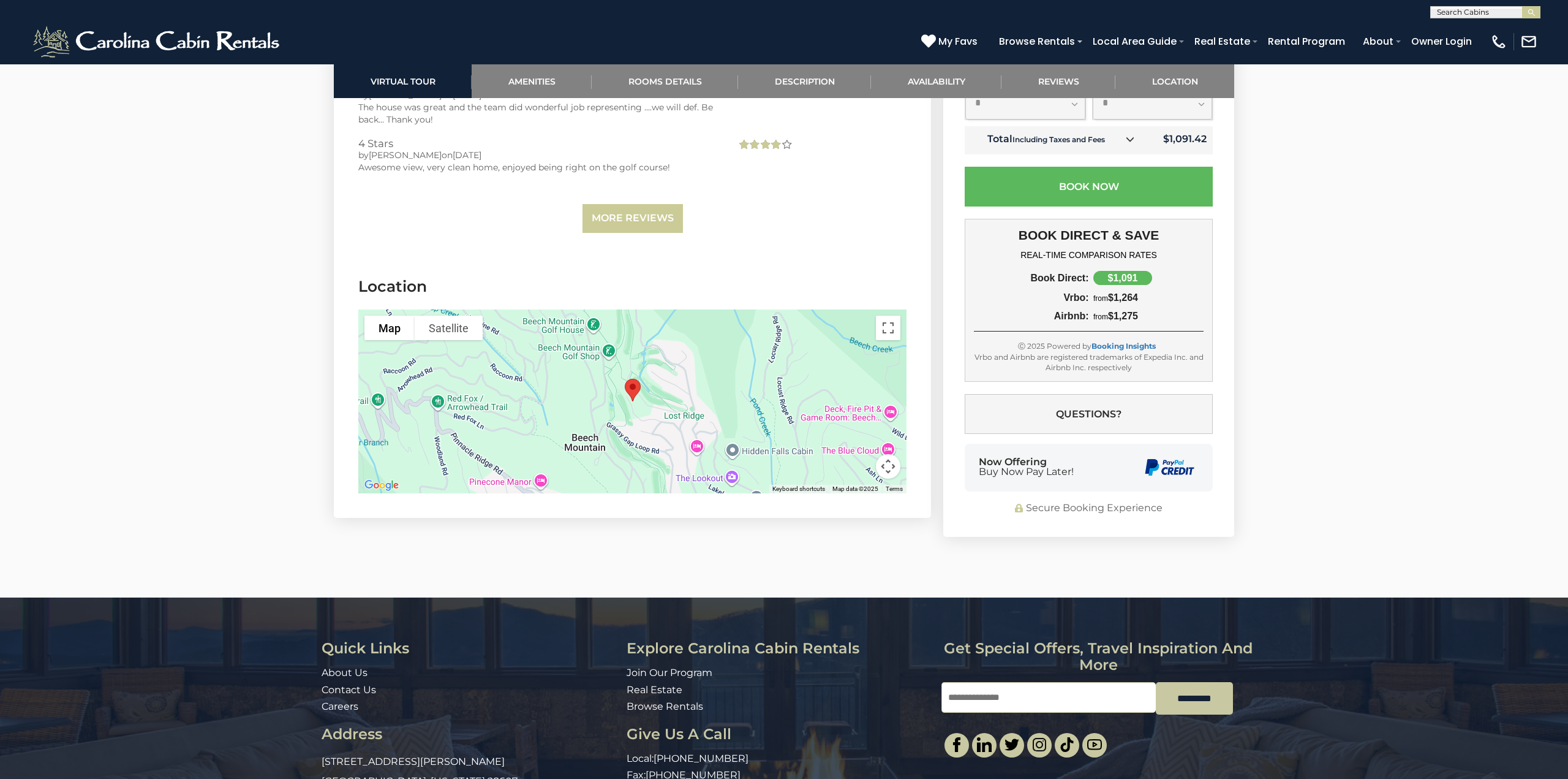
scroll to position [2882, 0]
click at [888, 331] on button "Toggle fullscreen view" at bounding box center [888, 327] width 24 height 24
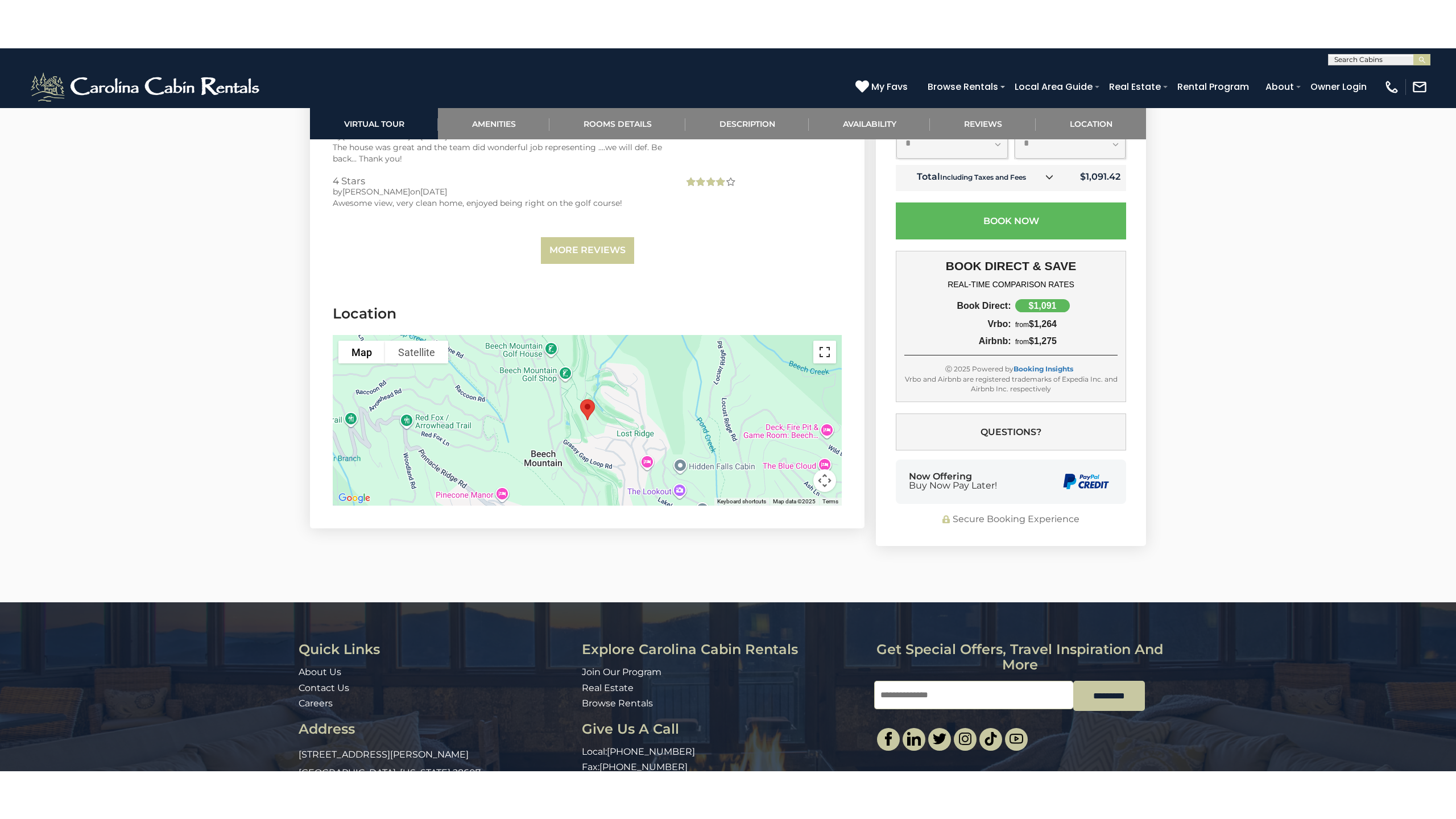
scroll to position [2649, 0]
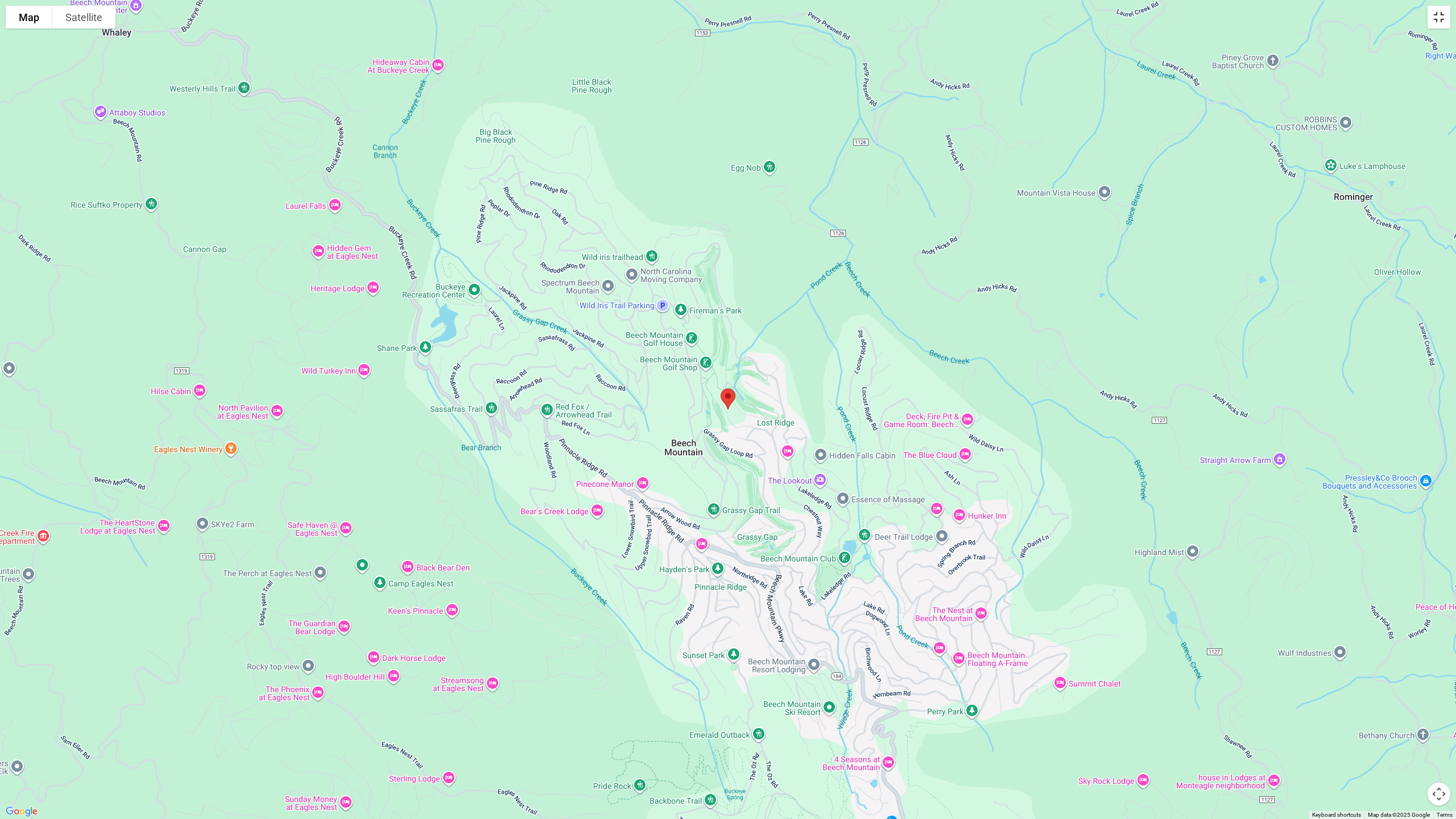
click at [1442, 20] on button "Toggle fullscreen view" at bounding box center [1439, 17] width 23 height 23
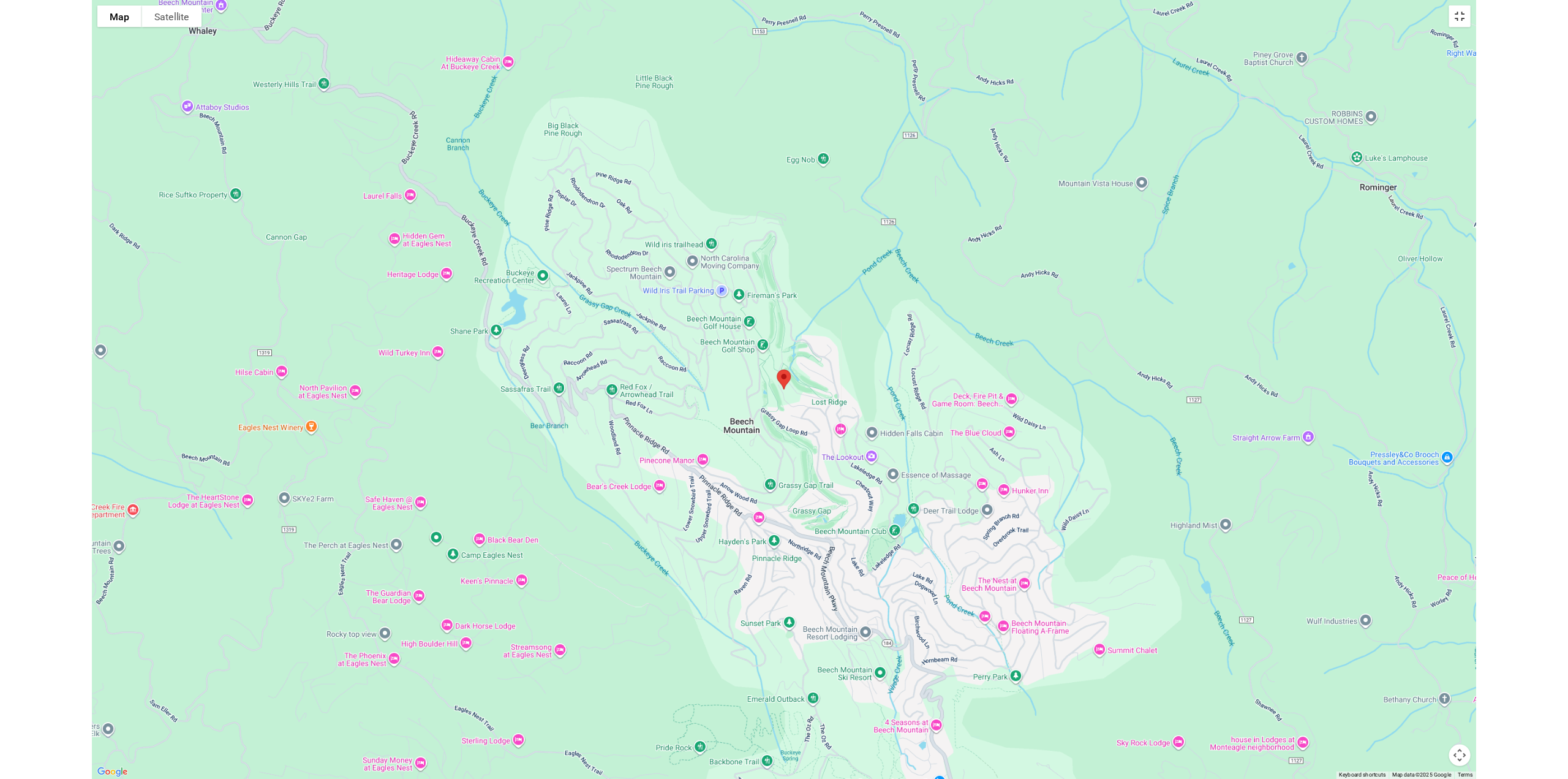
scroll to position [2882, 0]
